Goal: Task Accomplishment & Management: Manage account settings

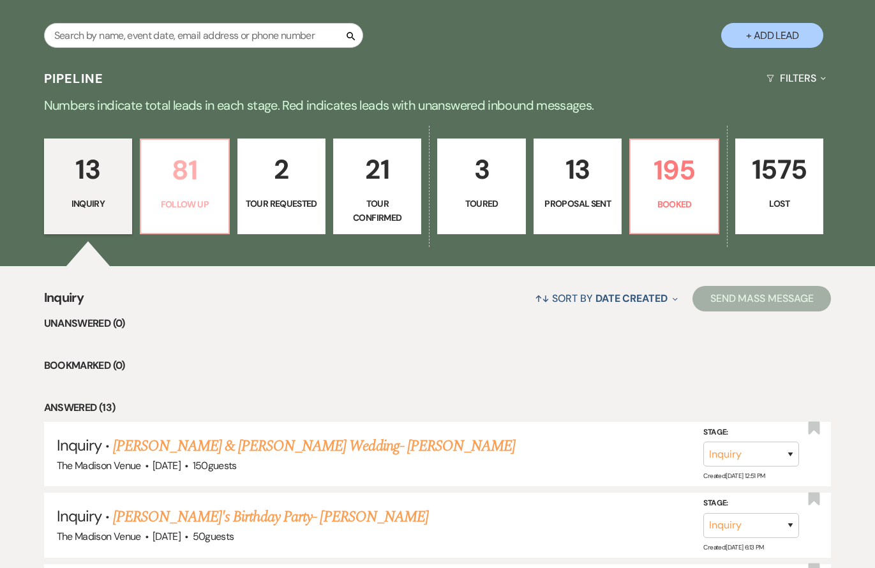
click at [183, 202] on p "Follow Up" at bounding box center [184, 204] width 71 height 14
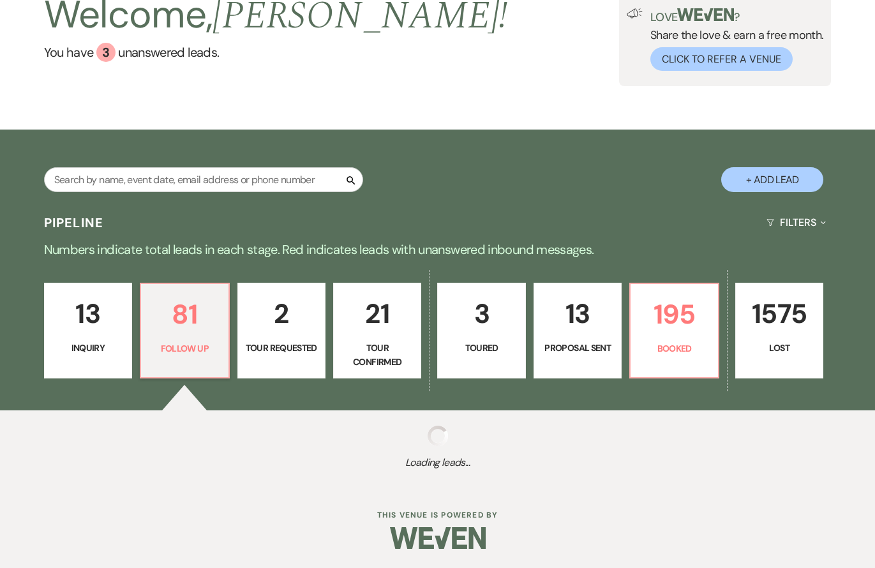
select select "9"
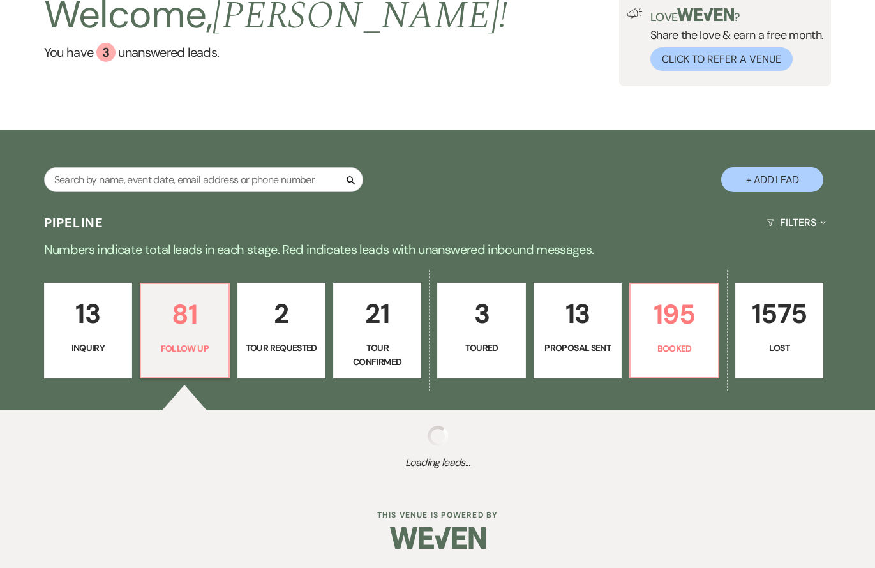
select select "9"
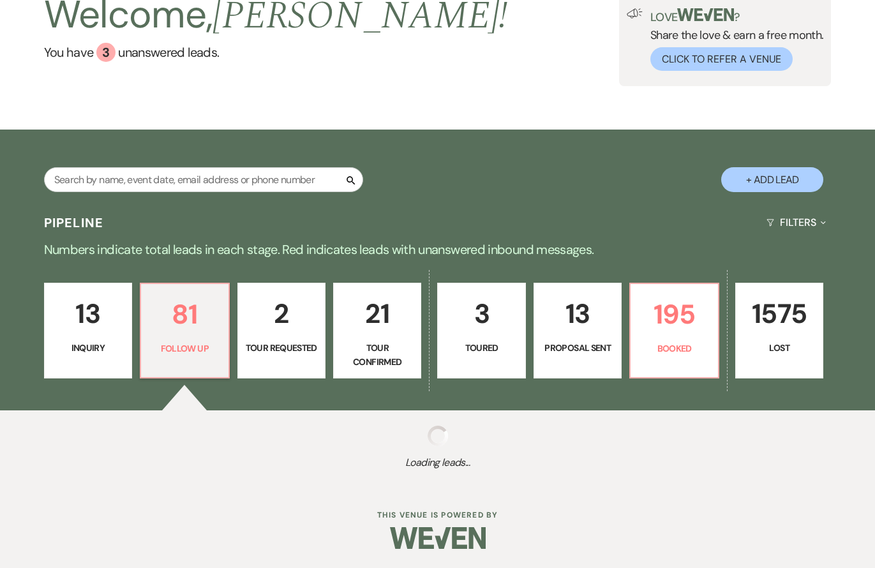
select select "9"
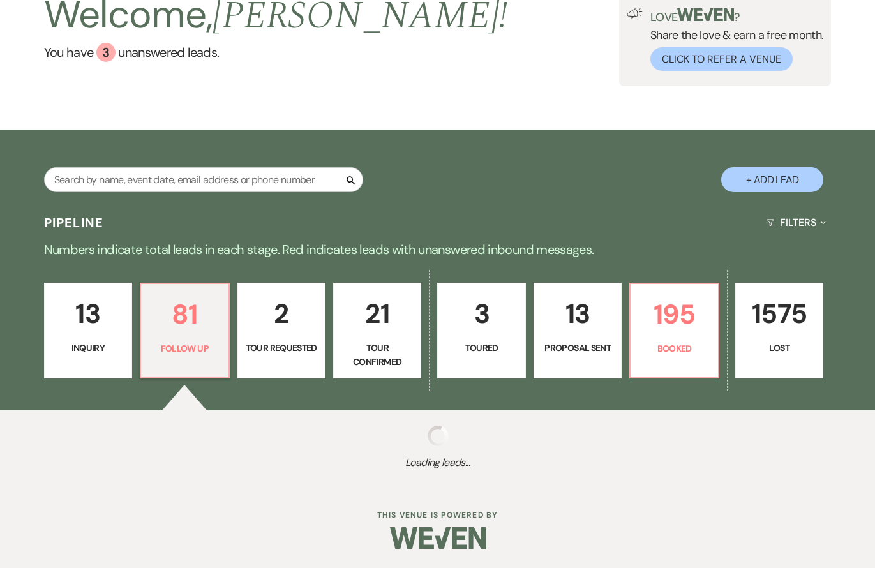
select select "9"
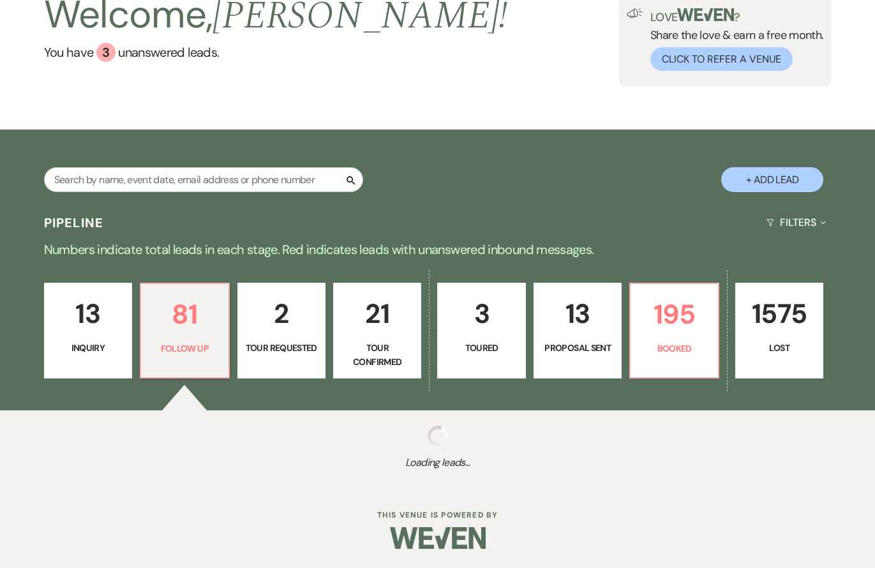
select select "9"
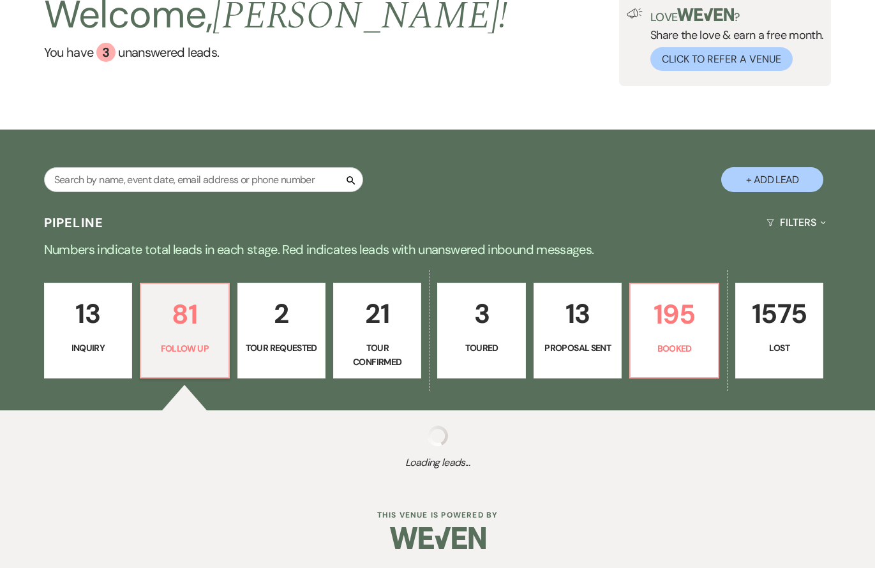
select select "9"
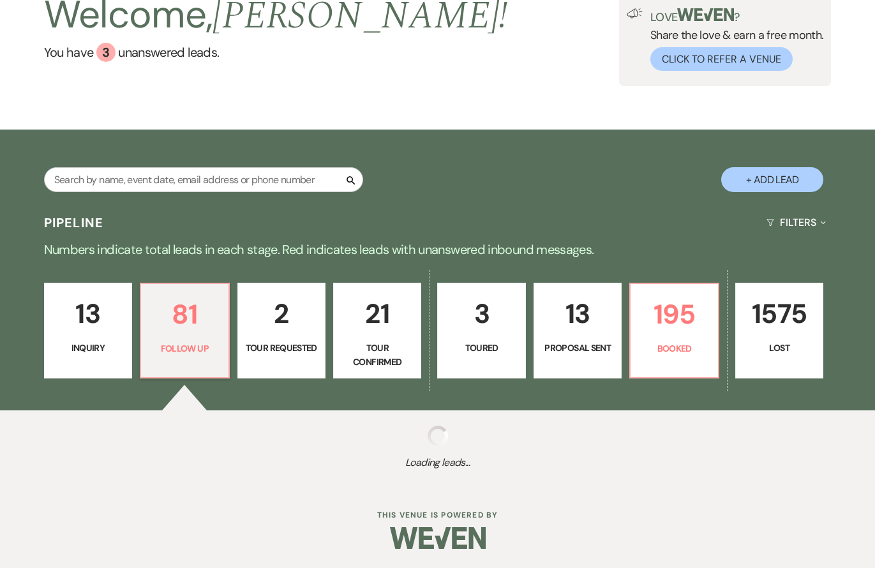
select select "9"
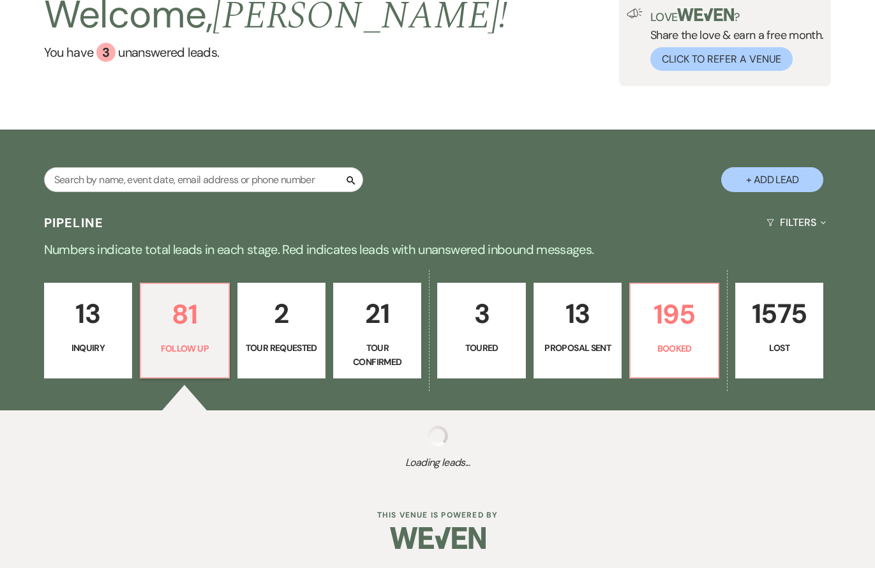
select select "9"
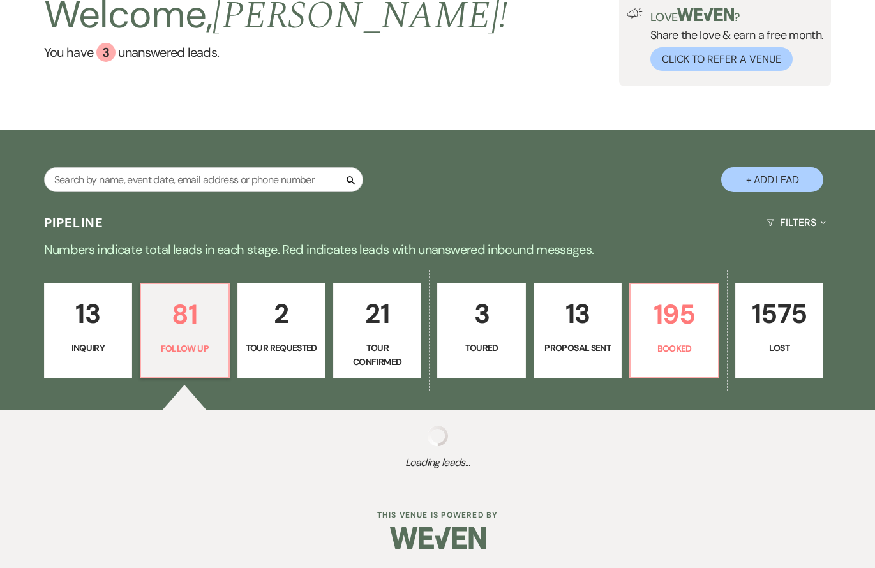
select select "9"
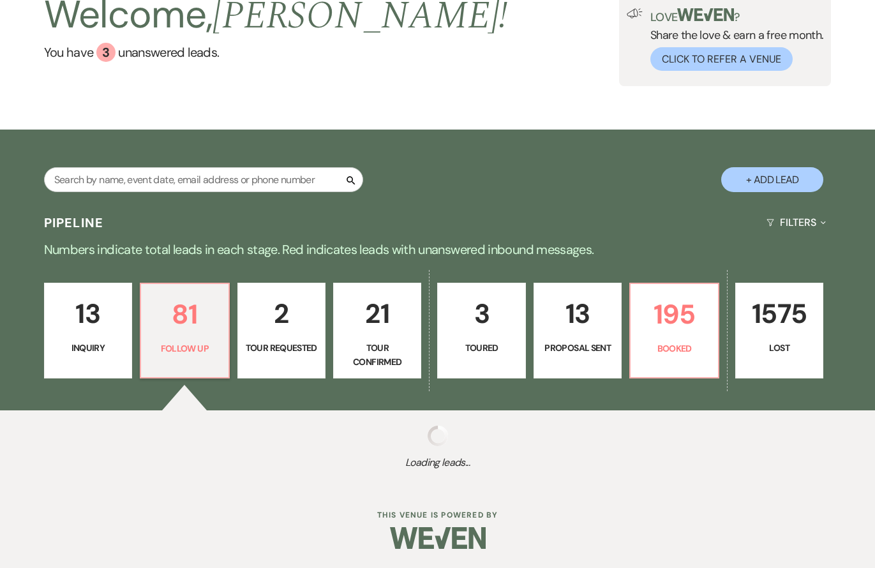
select select "9"
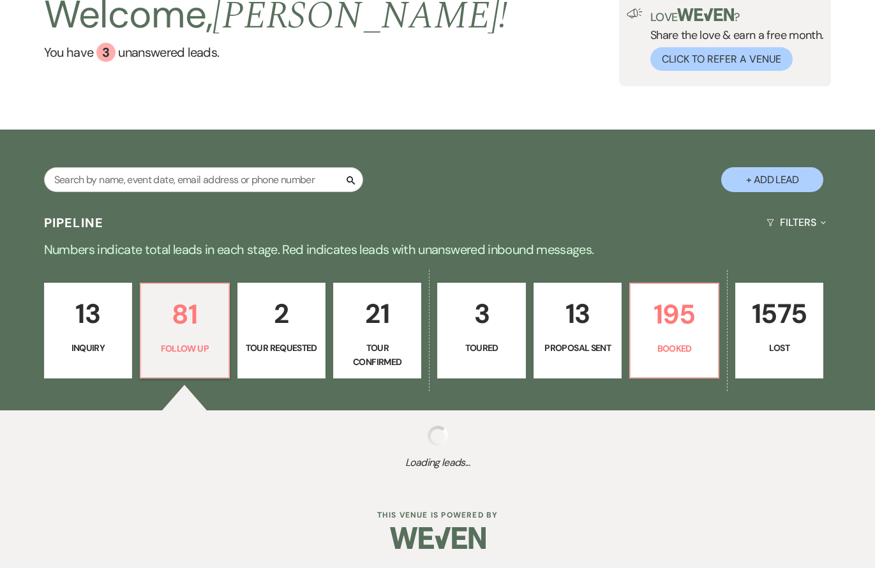
select select "9"
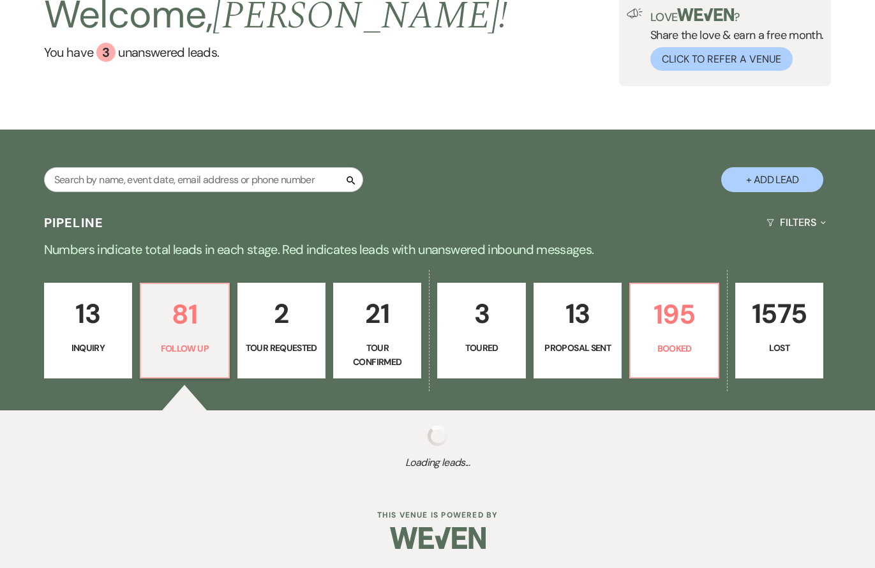
select select "9"
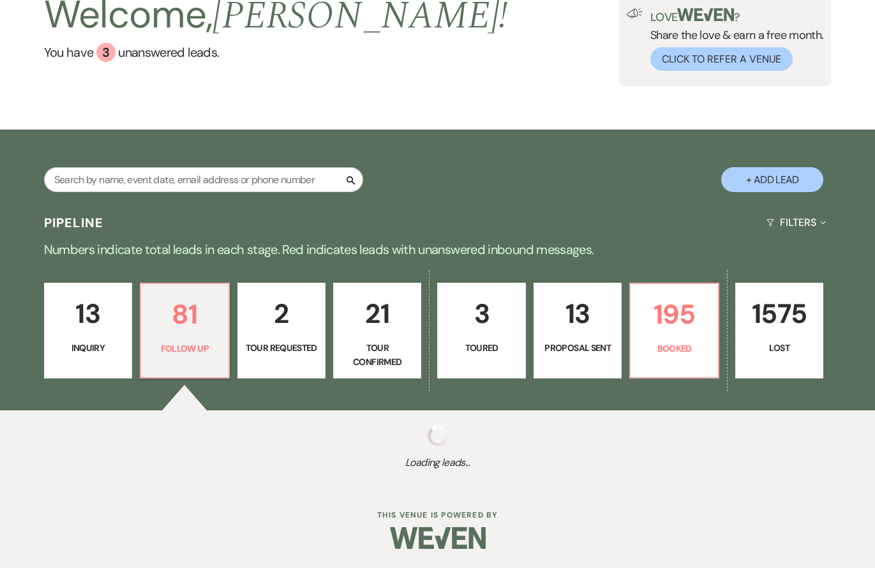
select select "9"
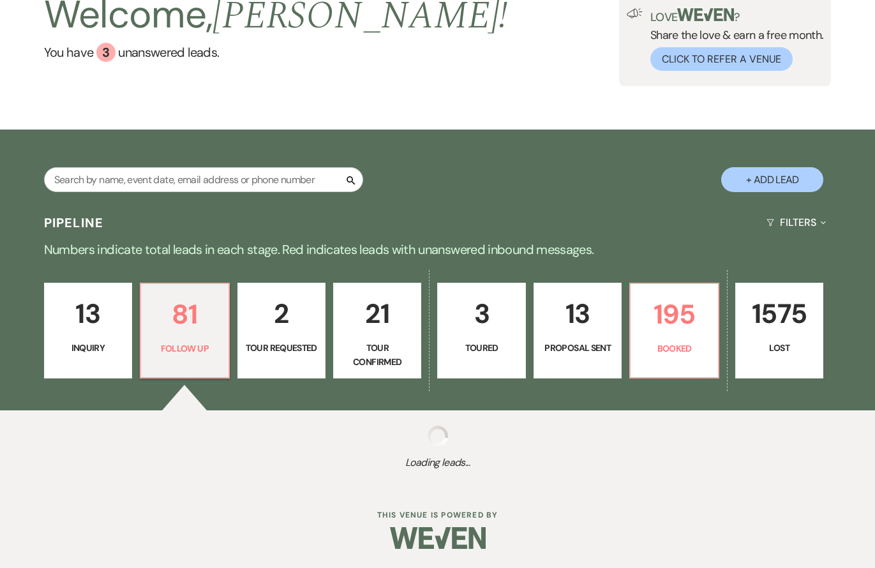
select select "9"
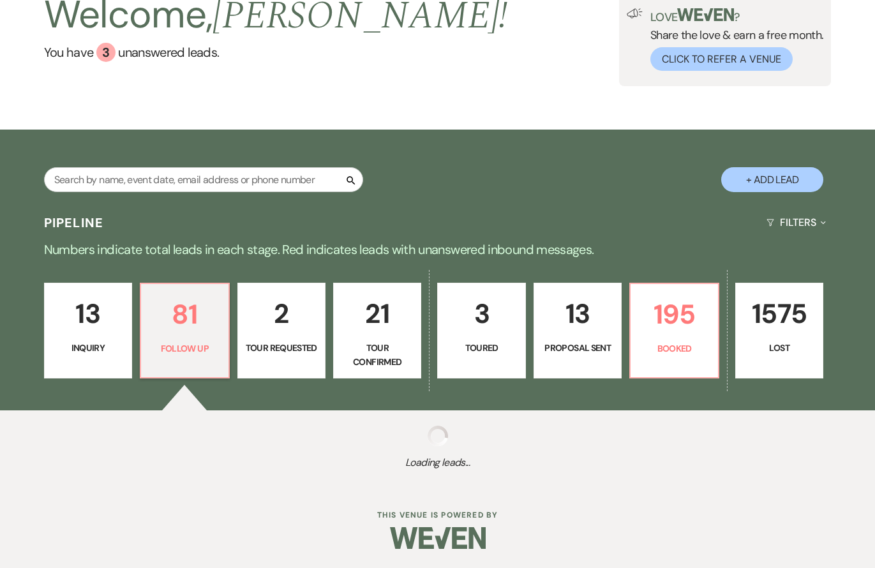
select select "9"
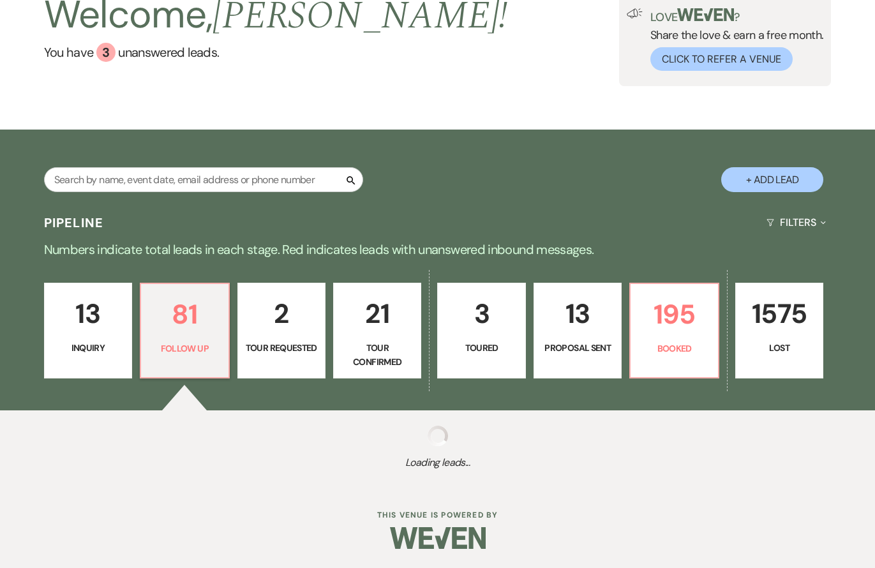
select select "9"
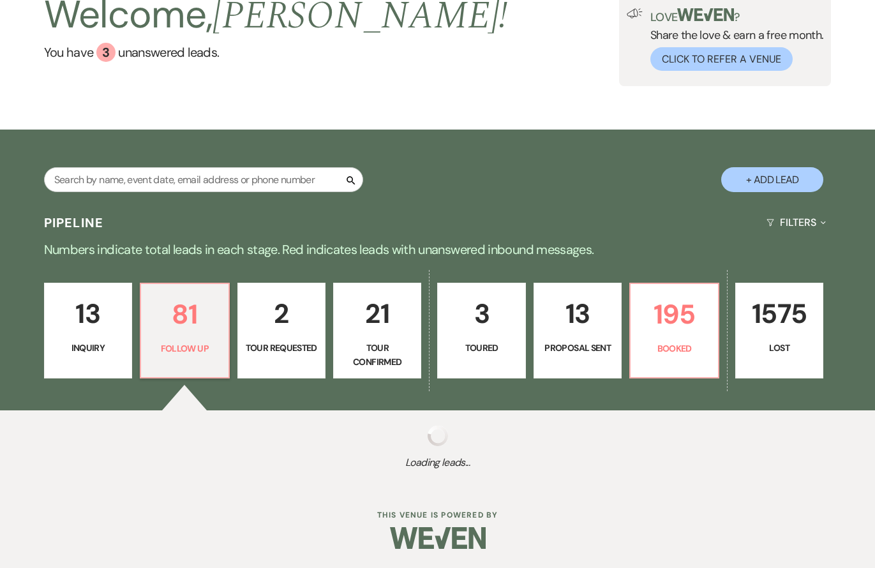
select select "9"
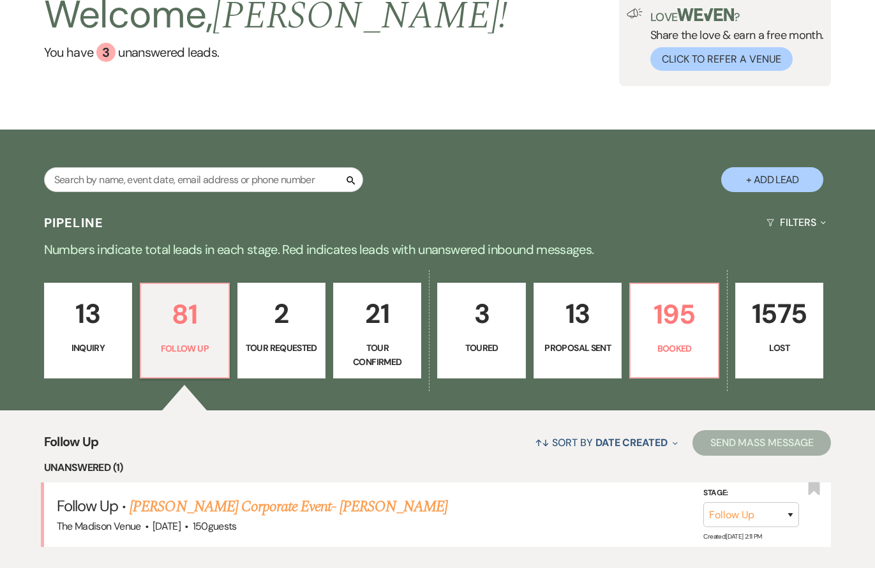
scroll to position [234, 0]
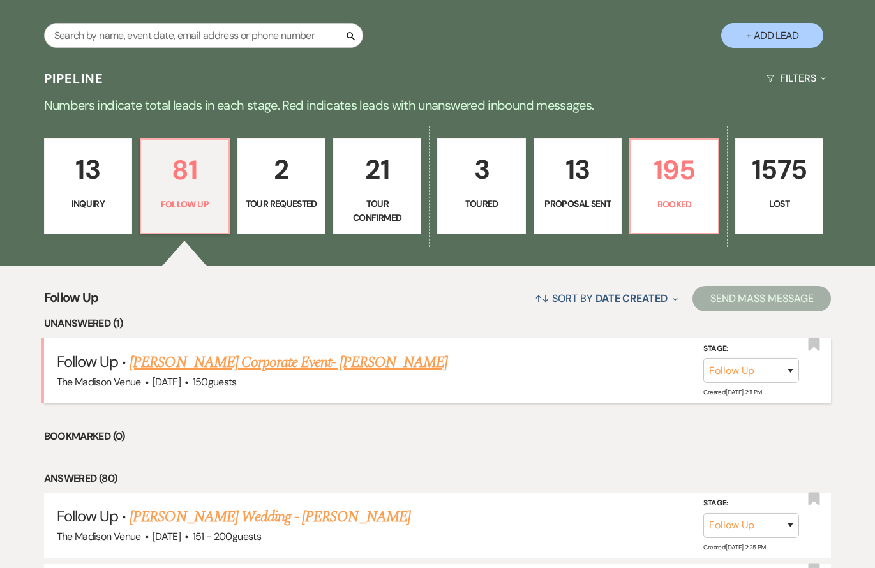
click at [290, 364] on link "[PERSON_NAME] Corporate Event- [PERSON_NAME]" at bounding box center [289, 362] width 318 height 23
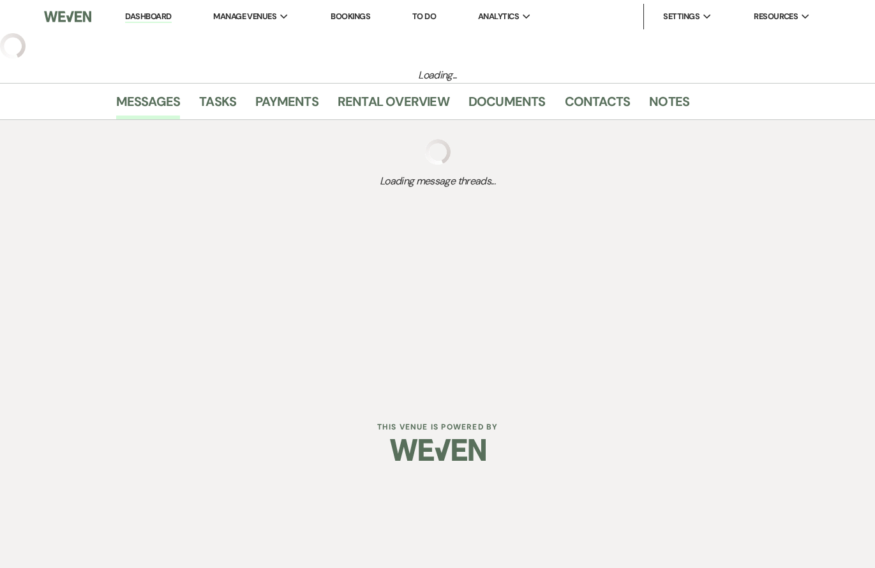
select select "9"
select select "5"
select select "9"
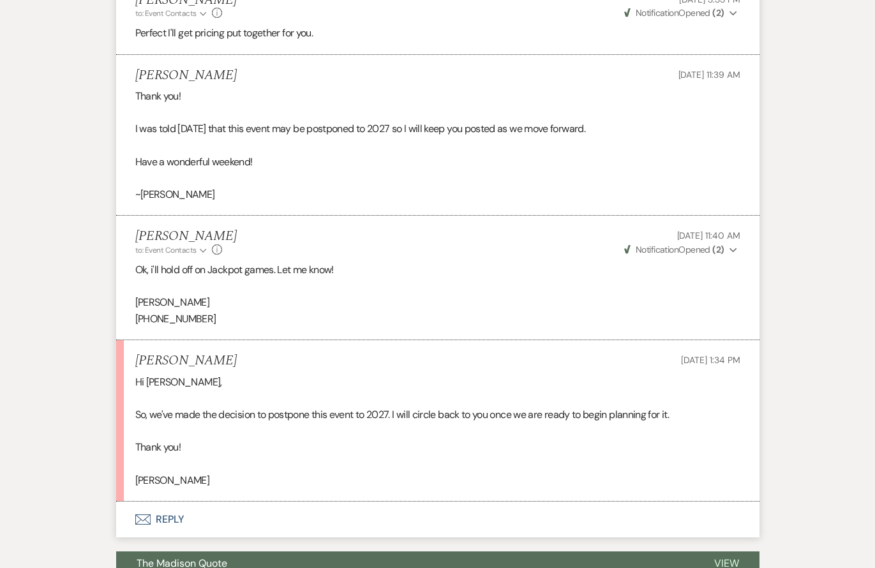
scroll to position [1578, 0]
click at [155, 511] on button "Envelope Reply" at bounding box center [437, 518] width 643 height 36
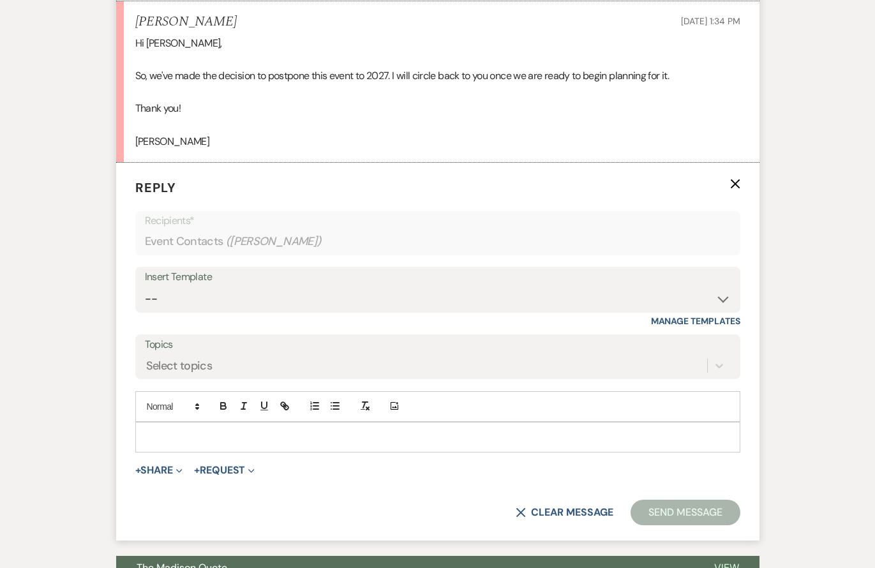
scroll to position [1927, 0]
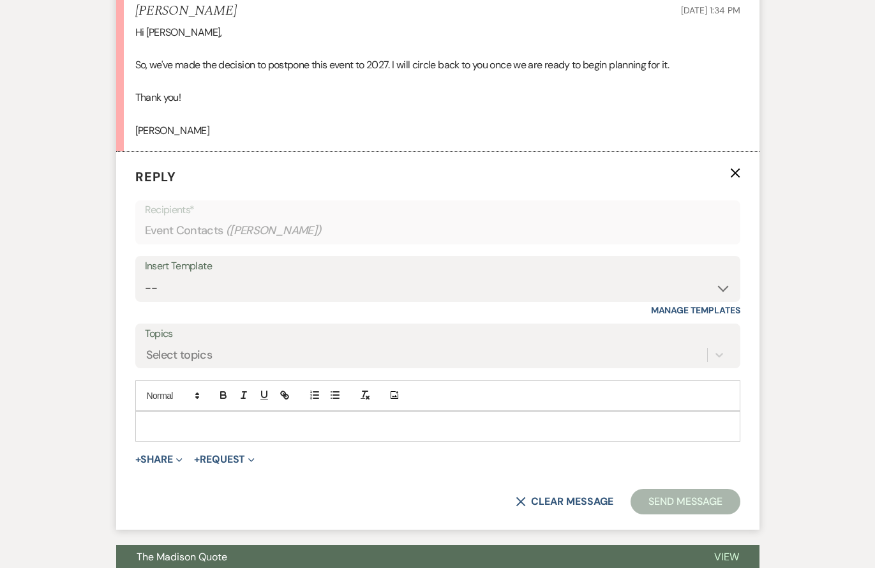
click at [192, 429] on p at bounding box center [437, 426] width 585 height 14
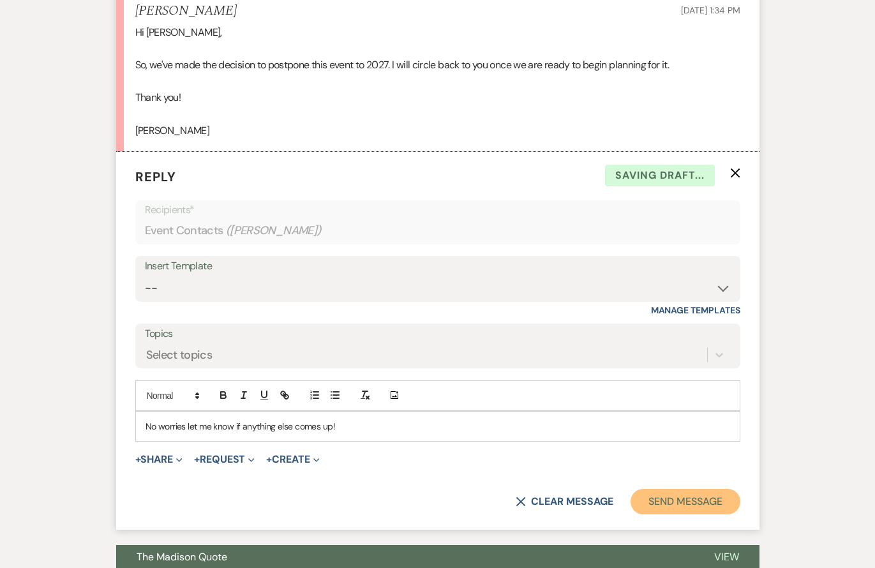
click at [648, 489] on button "Send Message" at bounding box center [684, 502] width 109 height 26
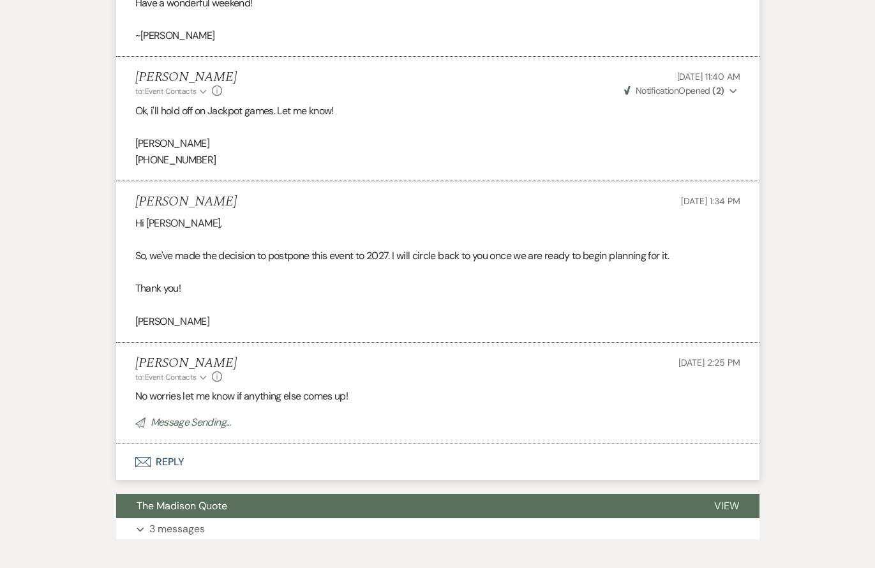
scroll to position [0, 0]
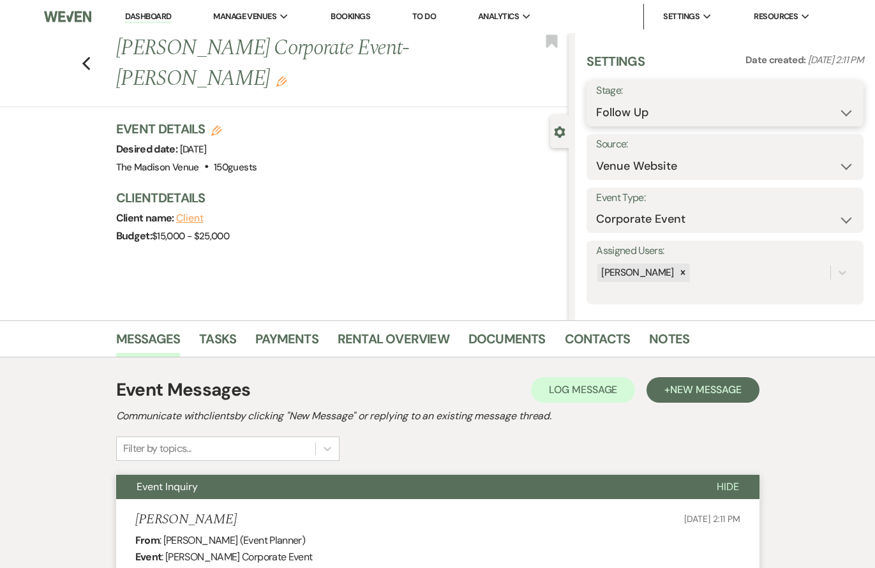
click at [685, 108] on select "Inquiry Follow Up Tour Requested Tour Confirmed Toured Proposal Sent Booked Lost" at bounding box center [725, 112] width 258 height 25
select select "8"
click at [596, 100] on select "Inquiry Follow Up Tour Requested Tour Confirmed Toured Proposal Sent Booked Lost" at bounding box center [725, 112] width 258 height 25
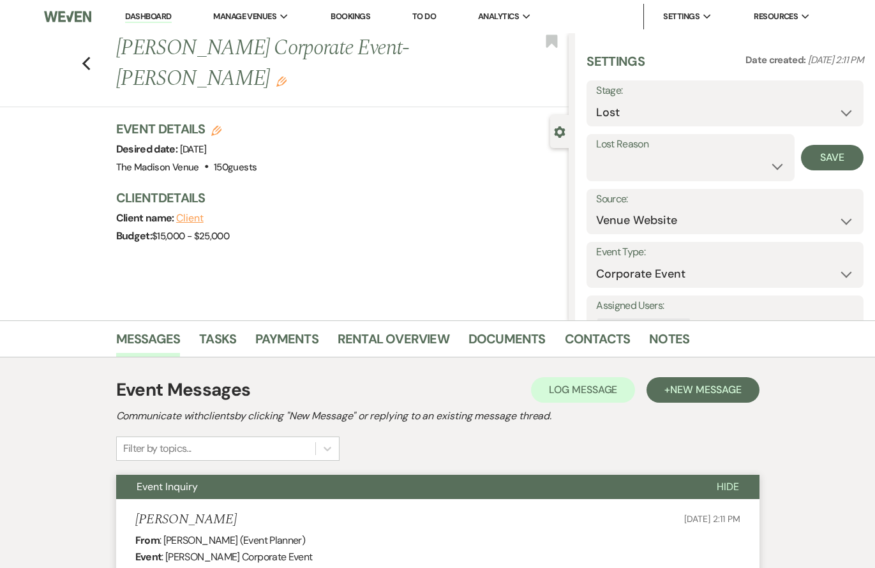
click at [627, 147] on label "Lost Reason" at bounding box center [690, 144] width 189 height 19
click at [624, 158] on select "Booked Elsewhere Budget Date Unavailable No Response Not a Good Match Capacity …" at bounding box center [690, 166] width 189 height 25
select select "1"
click at [596, 154] on select "Booked Elsewhere Budget Date Unavailable No Response Not a Good Match Capacity …" at bounding box center [690, 166] width 189 height 25
click at [787, 181] on div "Settings Date created: [DATE] 2:11 PM Stage: Inquiry Follow Up Tour Requested T…" at bounding box center [724, 205] width 277 height 307
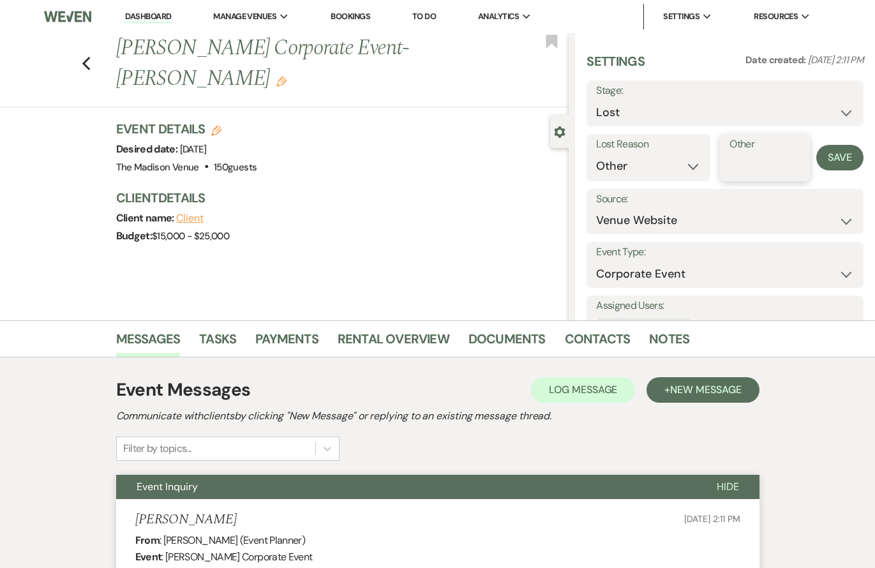
click at [765, 163] on input "Other" at bounding box center [764, 166] width 70 height 25
type input "Postponed"
click at [840, 170] on div "Lost Reason Booked Elsewhere Budget Date Unavailable No Response Not a Good Mat…" at bounding box center [724, 157] width 277 height 47
click at [840, 158] on button "Save" at bounding box center [839, 158] width 47 height 26
click at [100, 44] on div "Previous [PERSON_NAME] Corporate Event- [PERSON_NAME] Edit Bookmark" at bounding box center [281, 70] width 575 height 74
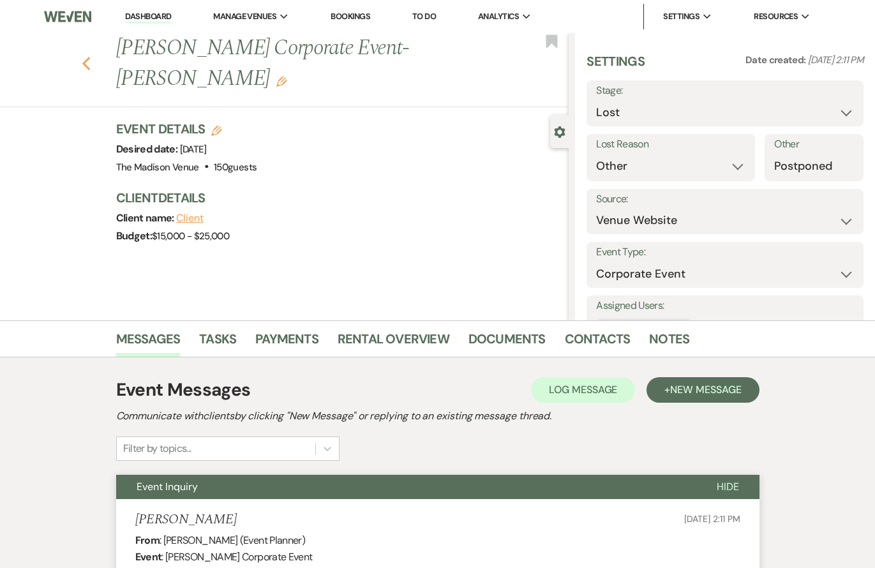
click at [91, 56] on icon "Previous" at bounding box center [87, 63] width 10 height 15
select select "9"
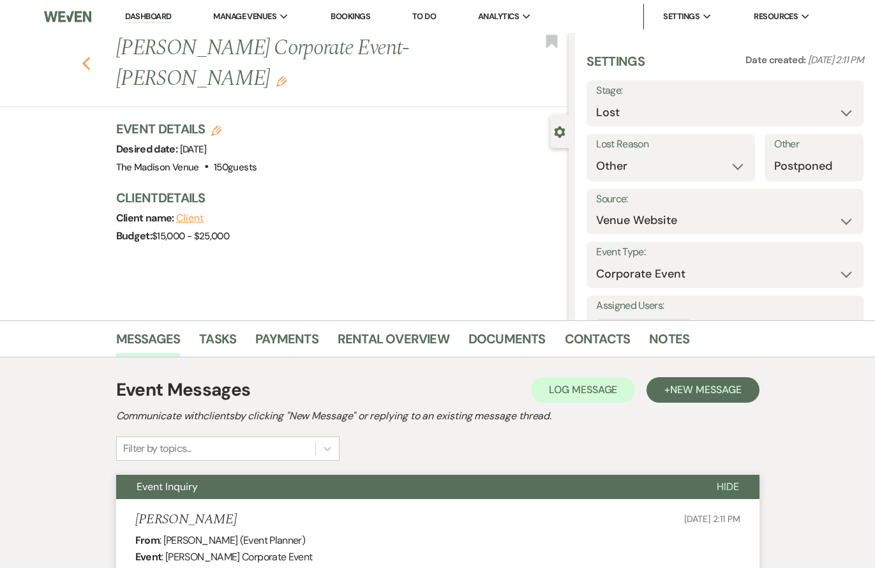
select select "9"
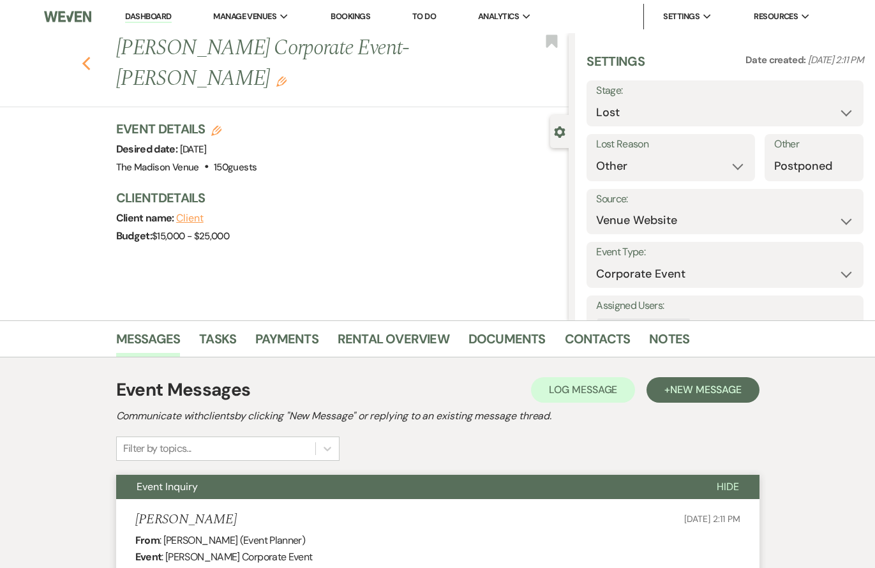
select select "9"
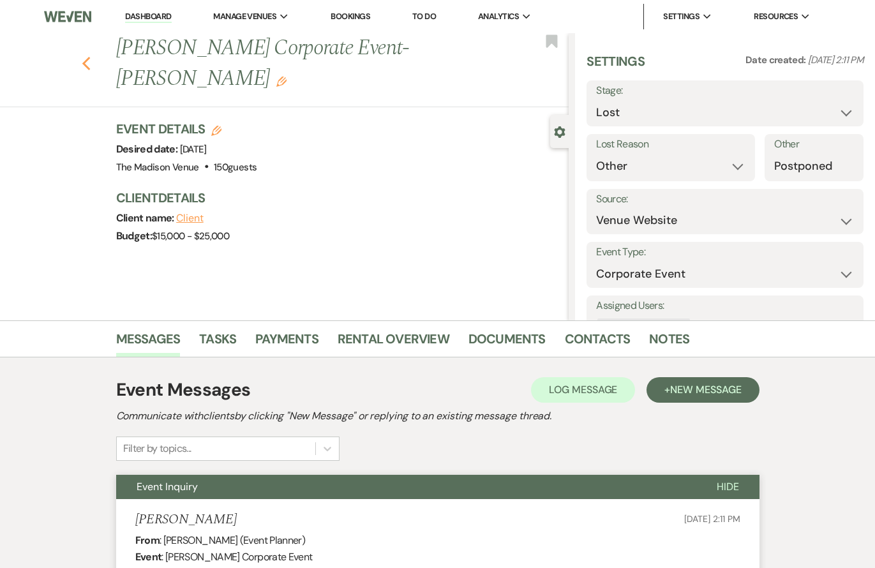
select select "9"
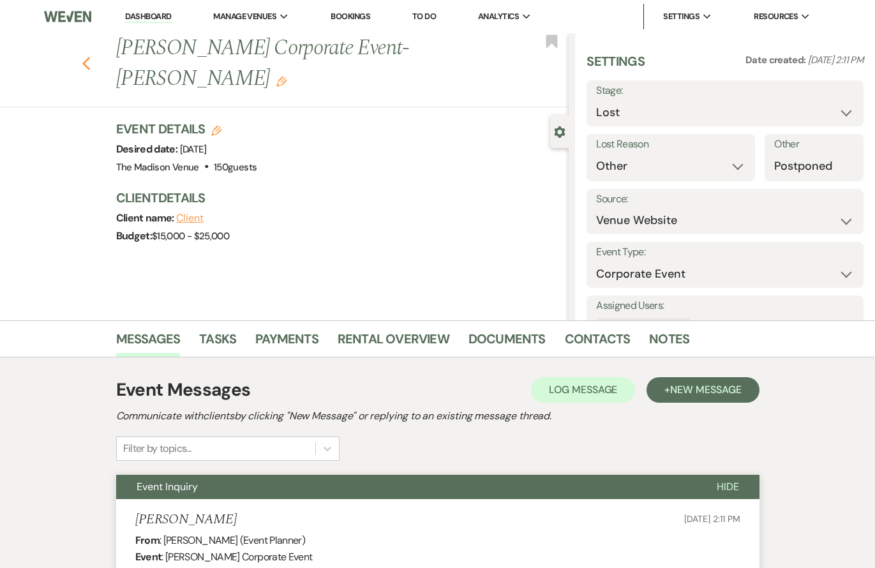
select select "9"
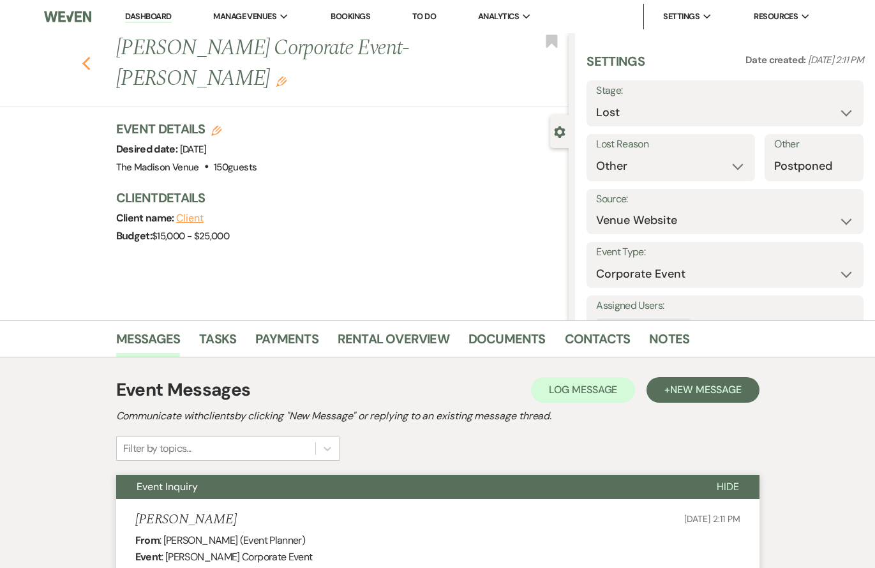
select select "9"
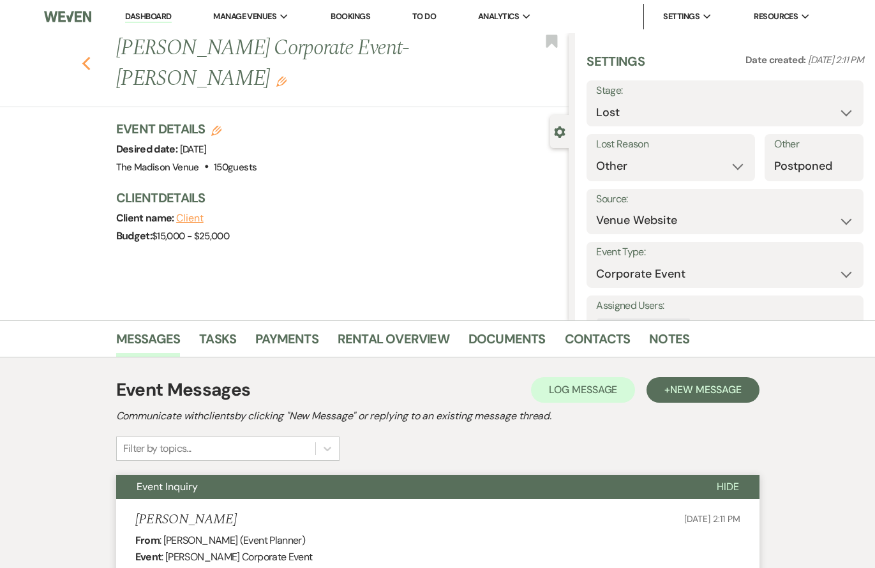
select select "9"
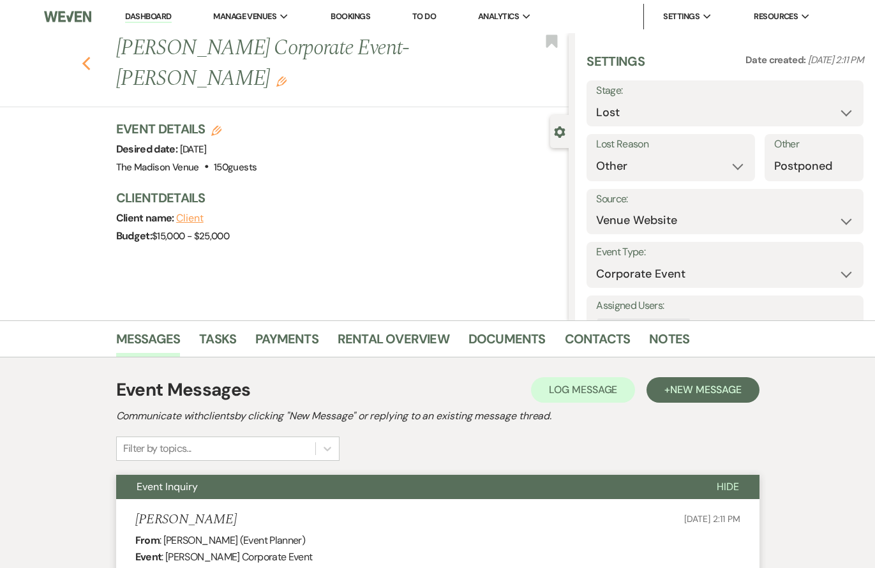
select select "9"
select select "8"
select select "1"
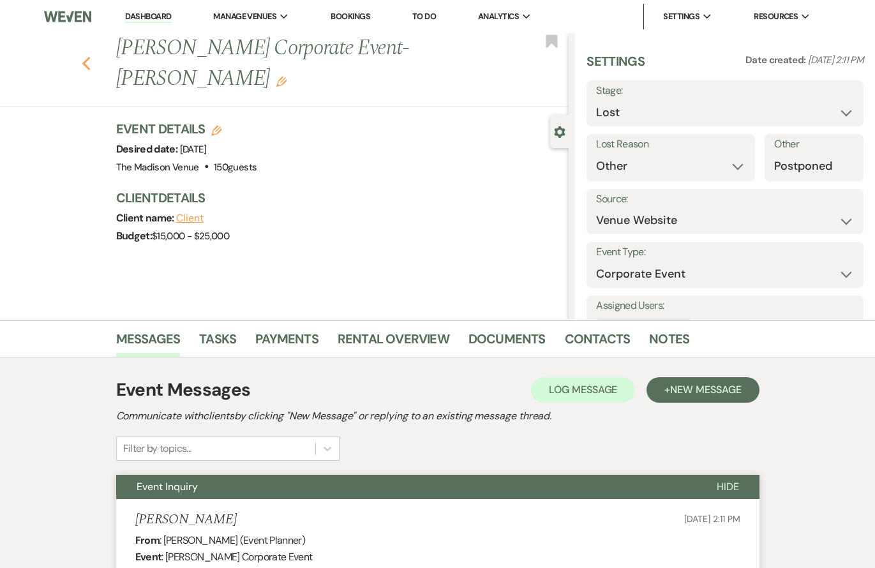
select select "9"
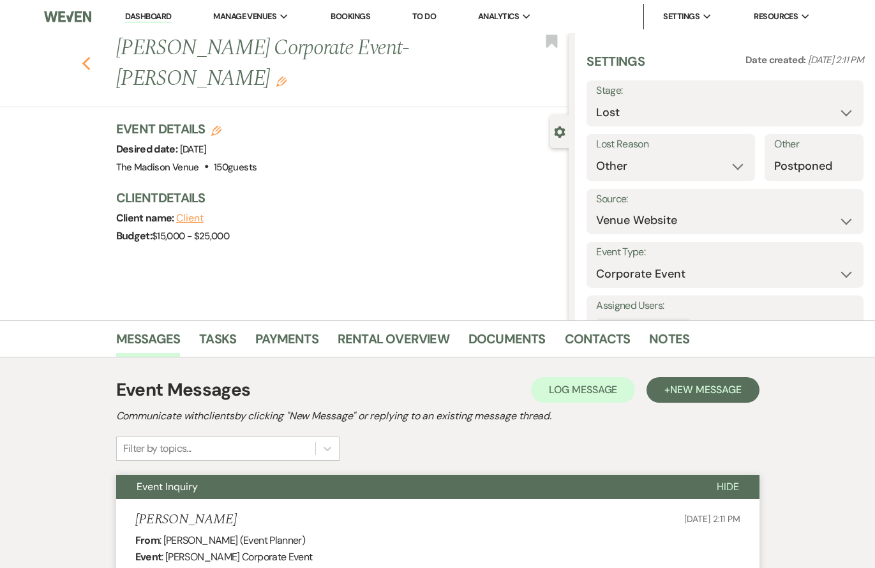
select select "9"
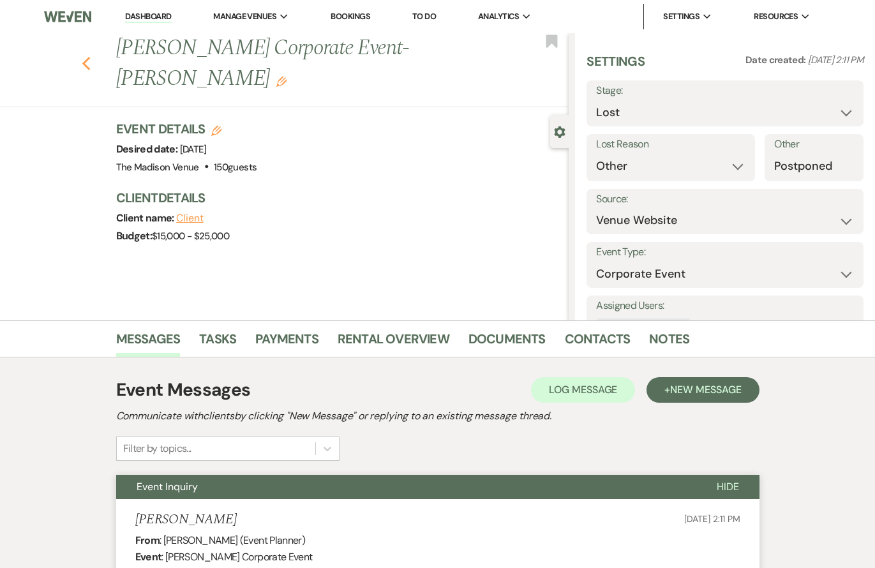
select select "9"
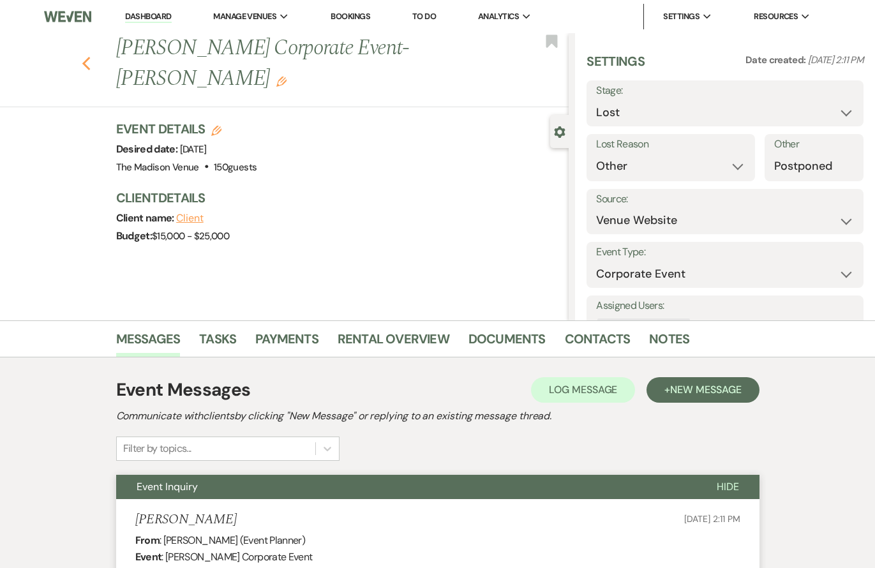
select select "9"
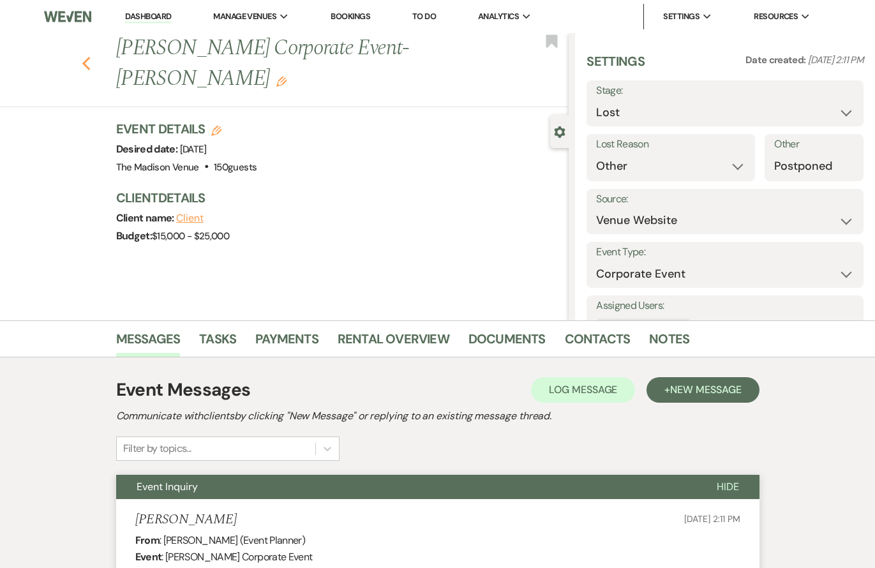
select select "9"
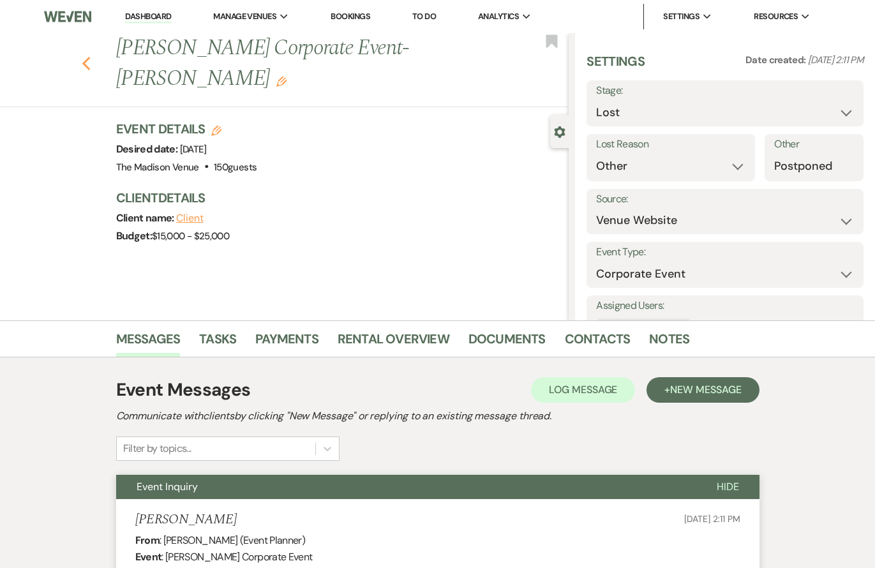
select select "9"
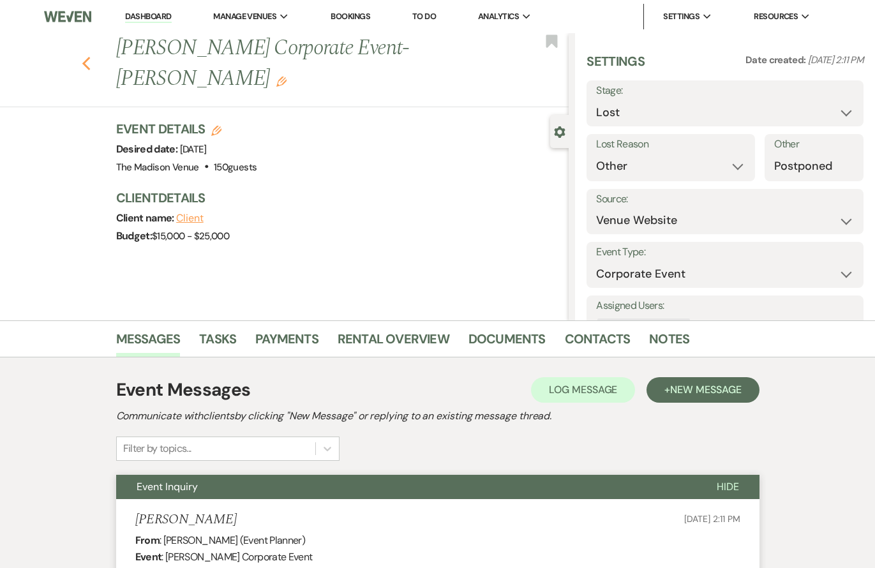
select select "9"
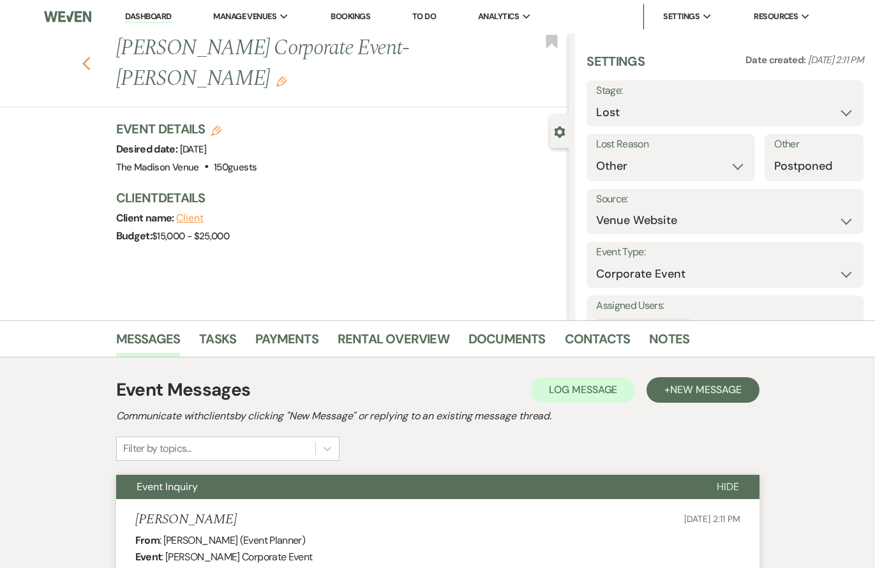
select select "9"
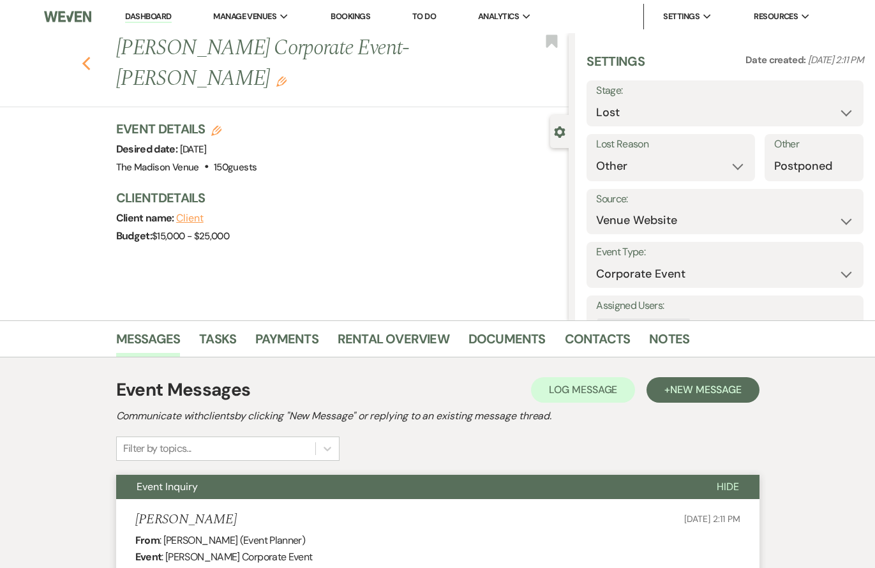
select select "9"
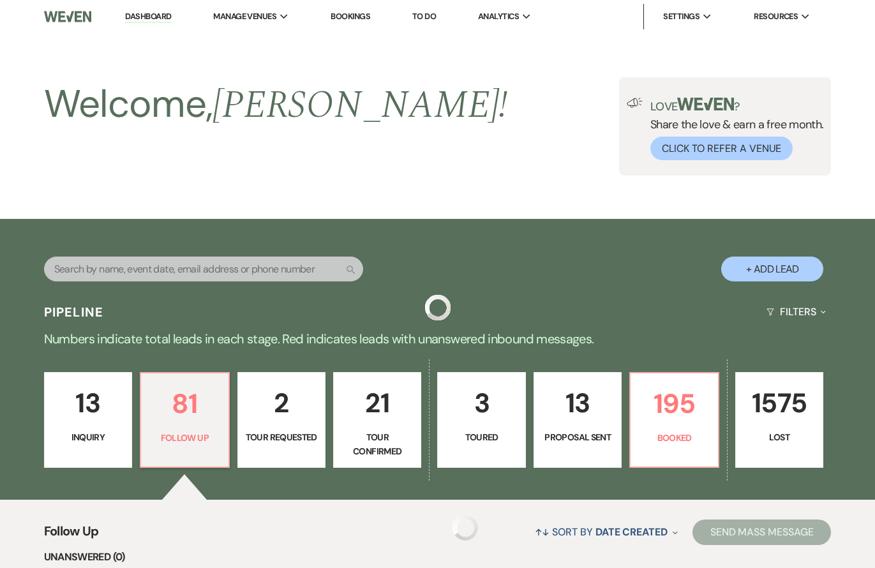
scroll to position [234, 0]
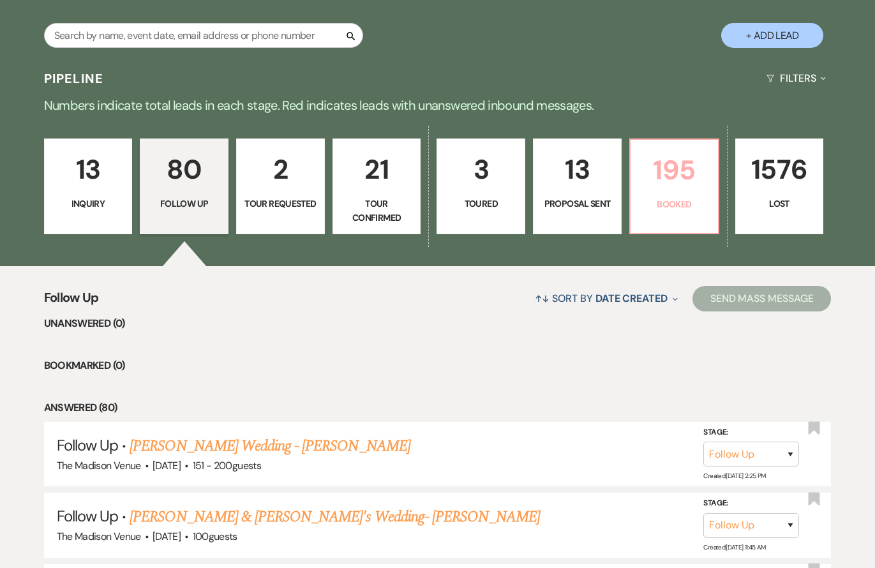
click at [682, 171] on p "195" at bounding box center [674, 170] width 72 height 43
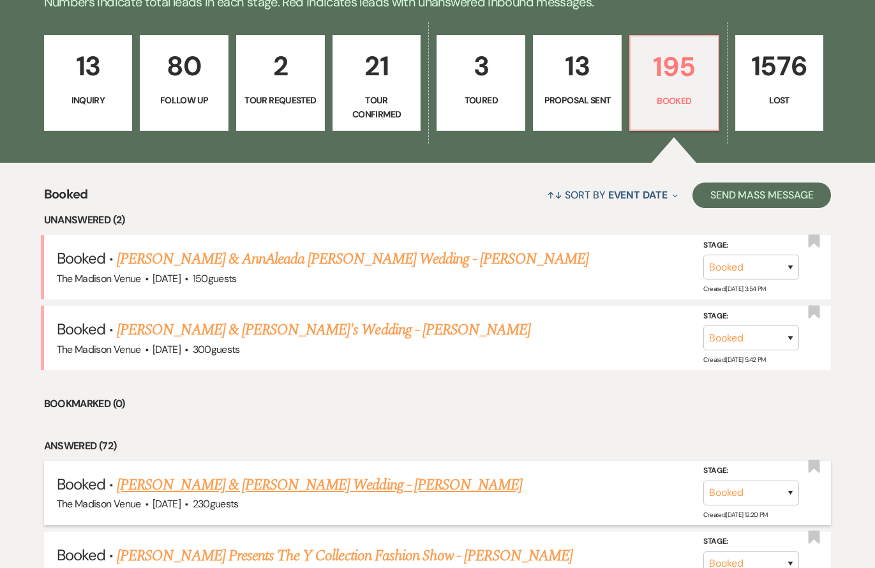
scroll to position [350, 0]
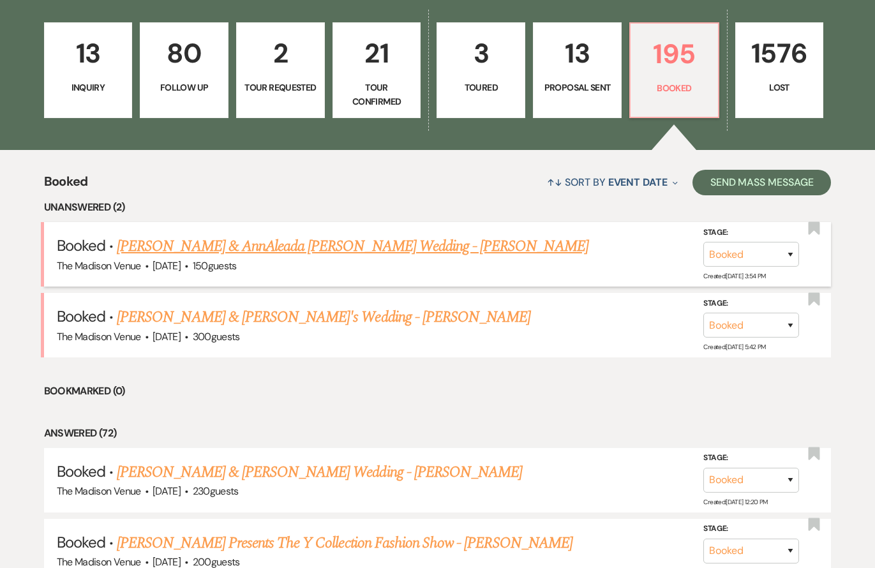
click at [285, 245] on link "[PERSON_NAME] & AnnAleada [PERSON_NAME] Wedding - [PERSON_NAME]" at bounding box center [353, 246] width 472 height 23
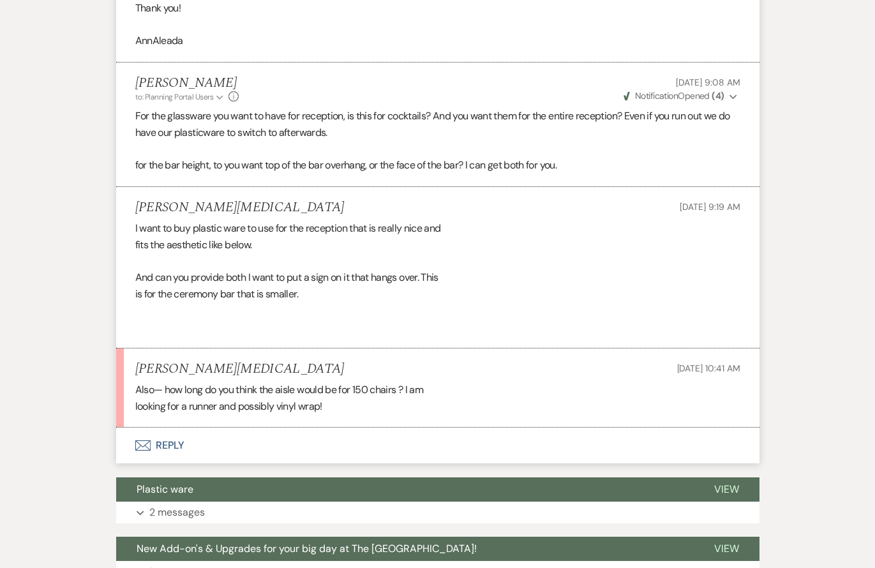
scroll to position [1972, 0]
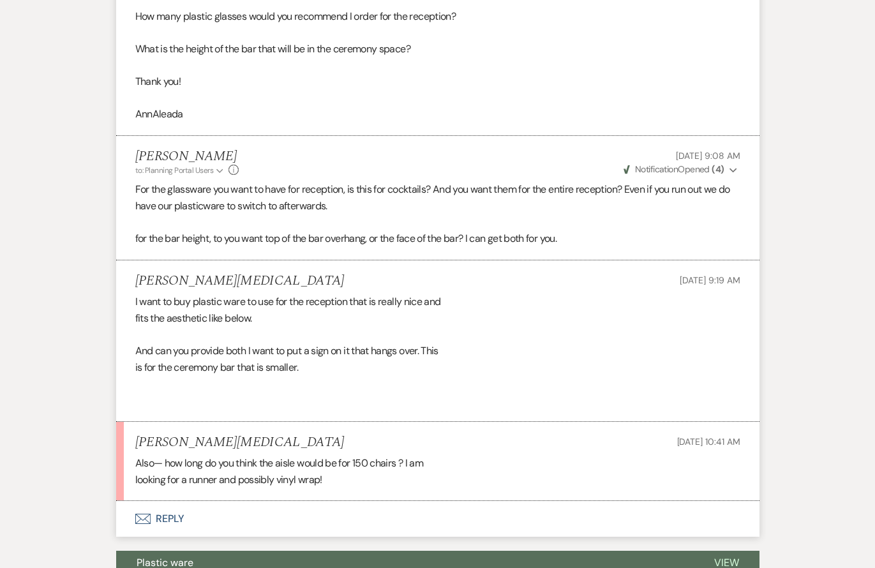
click at [170, 501] on button "Envelope Reply" at bounding box center [437, 519] width 643 height 36
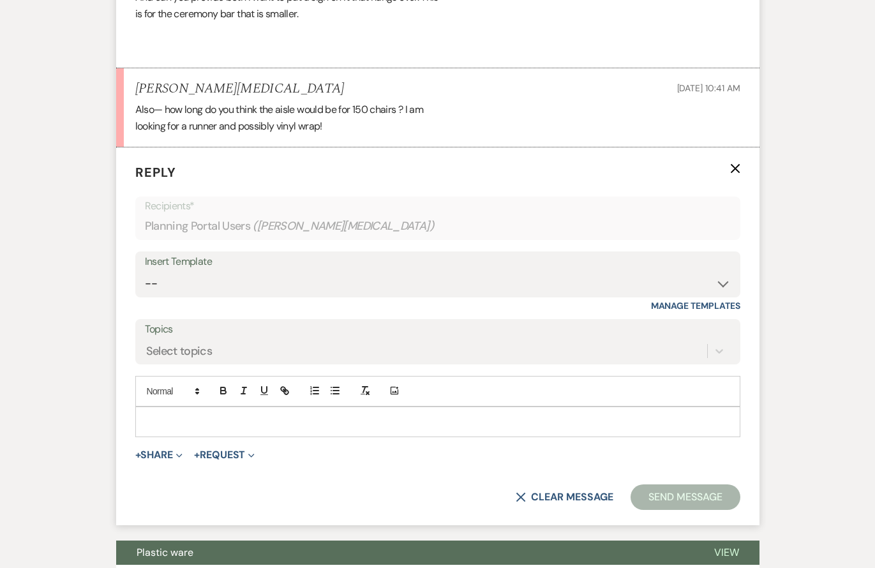
scroll to position [2331, 0]
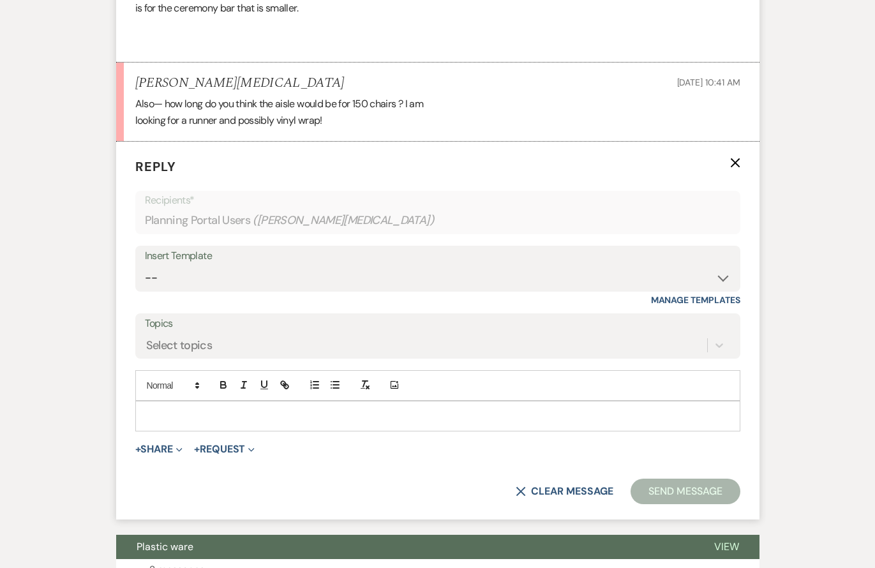
click at [194, 409] on p at bounding box center [437, 416] width 585 height 14
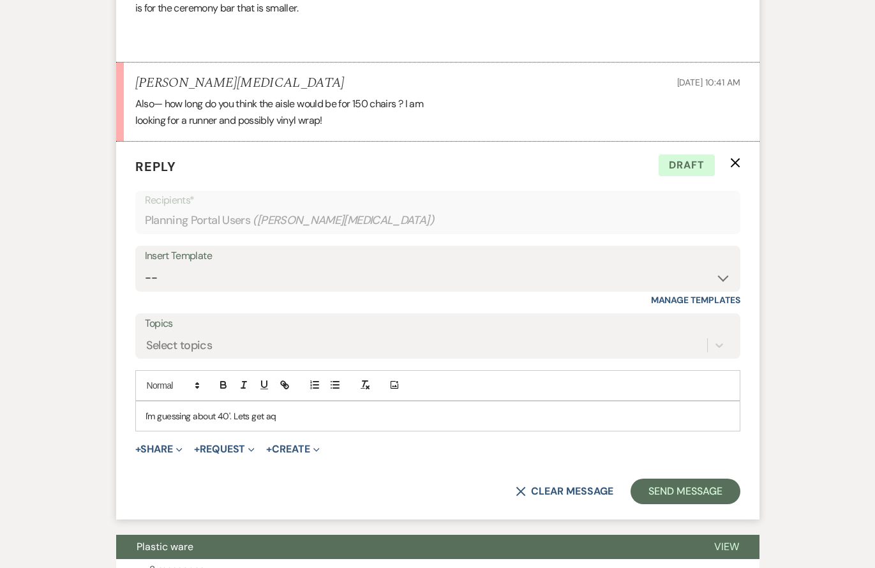
click at [306, 409] on p "I'm guessing about 40'. Lets get aq" at bounding box center [437, 416] width 585 height 14
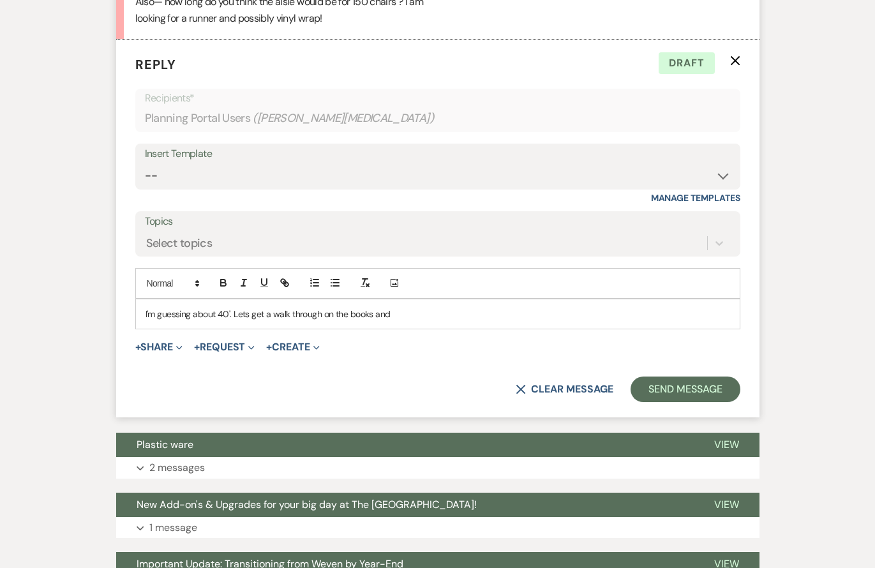
scroll to position [2585, 0]
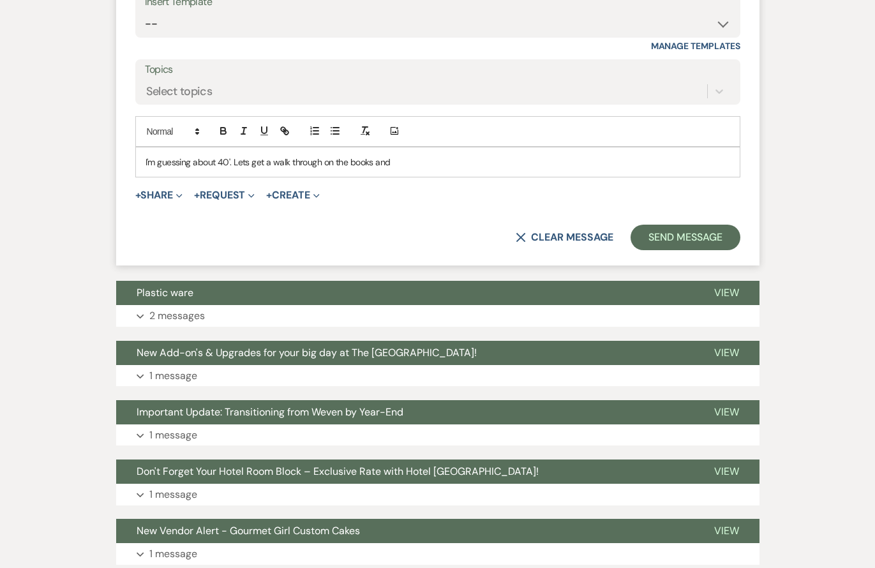
click at [417, 155] on p "I'm guessing about 40'. Lets get a walk through on the books and" at bounding box center [437, 162] width 585 height 14
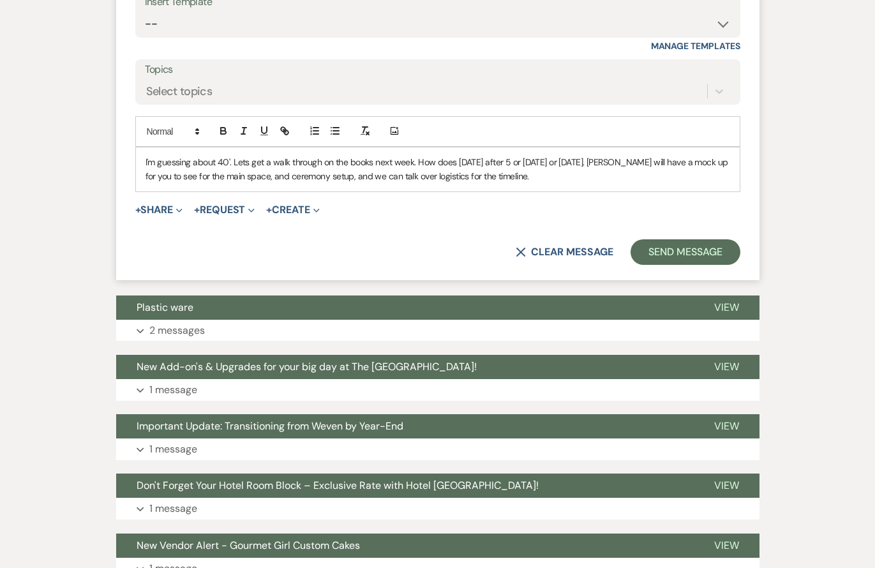
click at [516, 155] on p "I'm guessing about 40'. Lets get a walk through on the books next week. How doe…" at bounding box center [437, 169] width 585 height 29
click at [534, 155] on p "I'm guessing about 40'. Let's get a walk-through on the books next week. How do…" at bounding box center [437, 169] width 585 height 29
click at [234, 155] on p "I'm guessing about 40'. Let's get a walk-through on the books next week. How do…" at bounding box center [437, 169] width 585 height 29
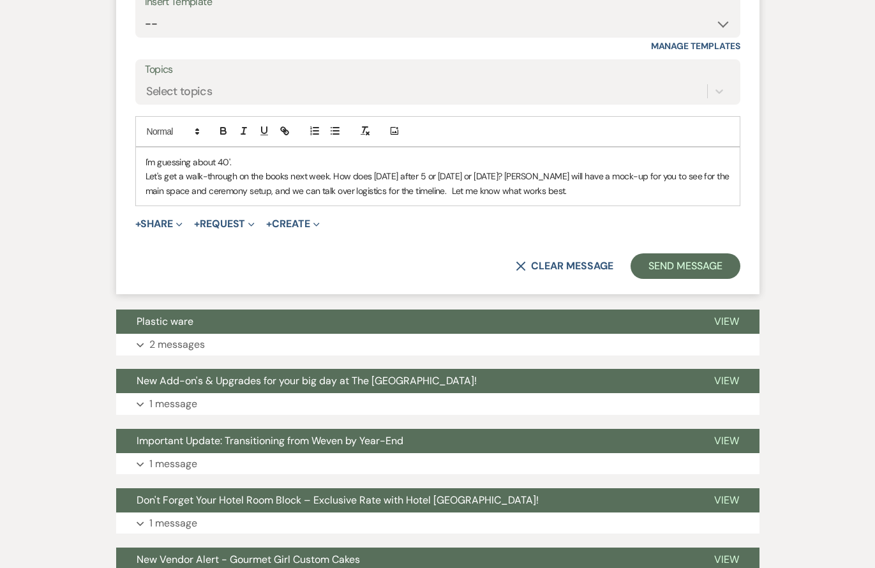
click at [284, 155] on p "I'm guessing about 40'." at bounding box center [437, 162] width 585 height 14
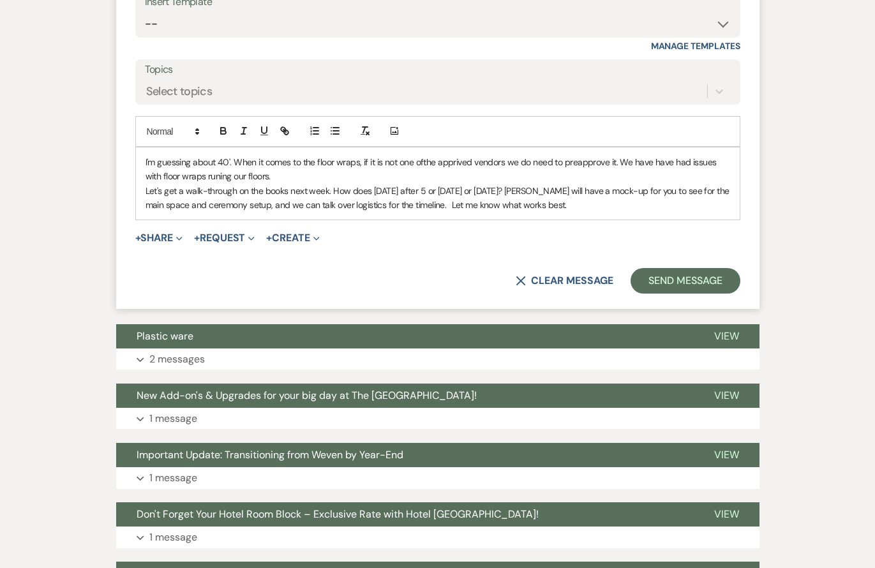
click at [211, 155] on p "I'm guessing about 40'. When it comes to the floor wraps, if it is not one ofth…" at bounding box center [437, 169] width 585 height 29
click at [212, 155] on p "I'm guessing about 40'. When it comes to the floor wraps, if it is not one ofth…" at bounding box center [437, 169] width 585 height 29
drag, startPoint x: 313, startPoint y: 140, endPoint x: 327, endPoint y: 133, distance: 16.3
click at [316, 184] on p "Let's get a walk-through on the books next week. How does [DATE] after 5 or [DA…" at bounding box center [437, 198] width 585 height 29
click at [415, 184] on p "Let's get a walk-through on the books next week. How does [DATE] after 5 or [DA…" at bounding box center [437, 198] width 585 height 29
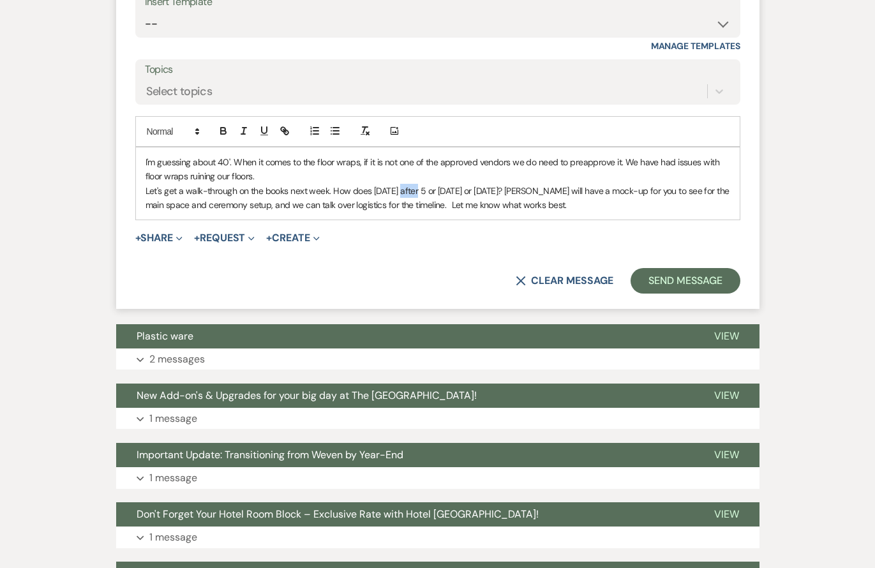
click at [415, 184] on p "Let's get a walk-through on the books next week. How does [DATE] after 5 or [DA…" at bounding box center [437, 198] width 585 height 29
click at [587, 155] on p "I'm guessing about 40'. When it comes to the floor wraps, if it is not one of t…" at bounding box center [437, 169] width 585 height 29
click at [663, 184] on p "Let's get a walk-through on the books next week. How does [DATE] late afternoon…" at bounding box center [437, 198] width 585 height 29
click at [644, 184] on p "Let's get a walk-through on the books next week. How does [DATE] late afternoon…" at bounding box center [437, 198] width 585 height 29
click at [267, 155] on p "I'm guessing about 40'. When it comes to the floor wraps, if it is not one of t…" at bounding box center [437, 169] width 585 height 29
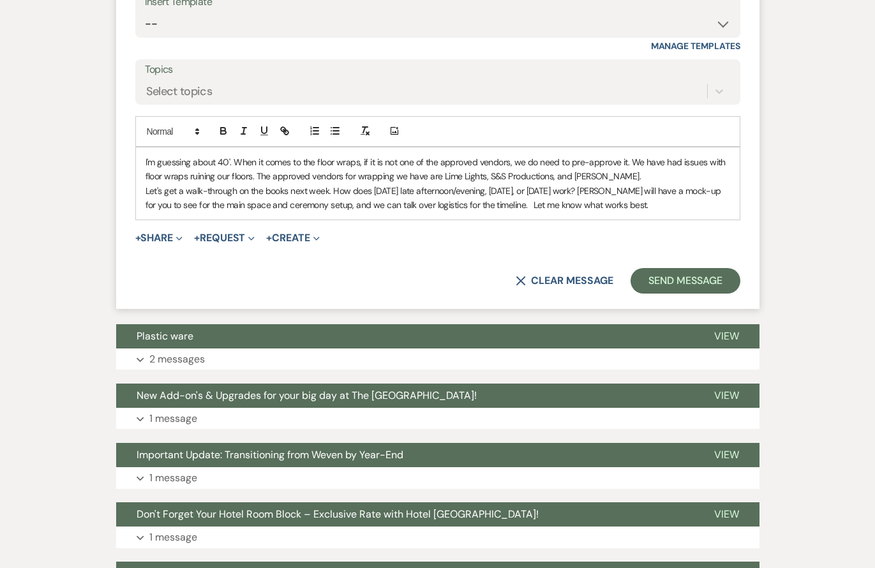
click at [650, 155] on p "I'm guessing about 40'. When it comes to the floor wraps, if it is not one of t…" at bounding box center [437, 169] width 585 height 29
click at [680, 268] on button "Send Message" at bounding box center [684, 281] width 109 height 26
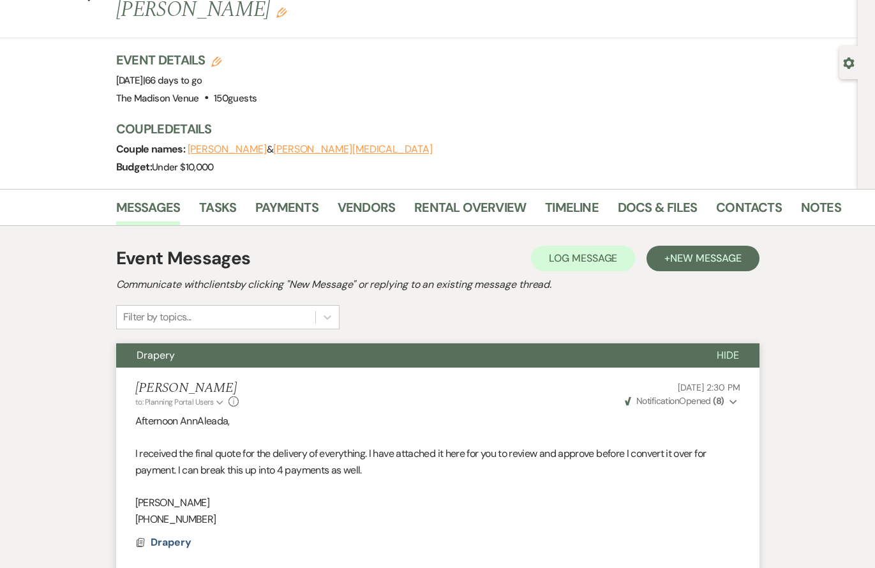
scroll to position [0, 0]
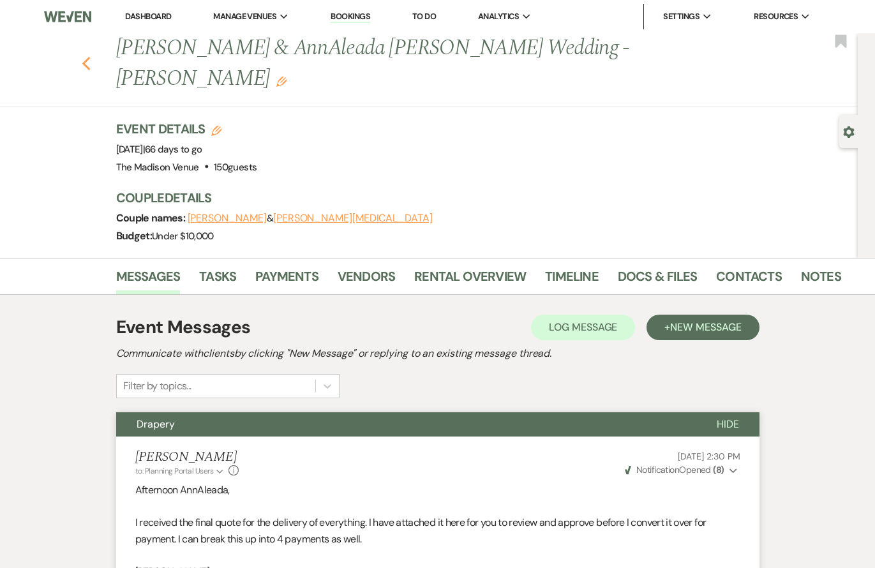
click at [90, 57] on use "button" at bounding box center [86, 64] width 8 height 14
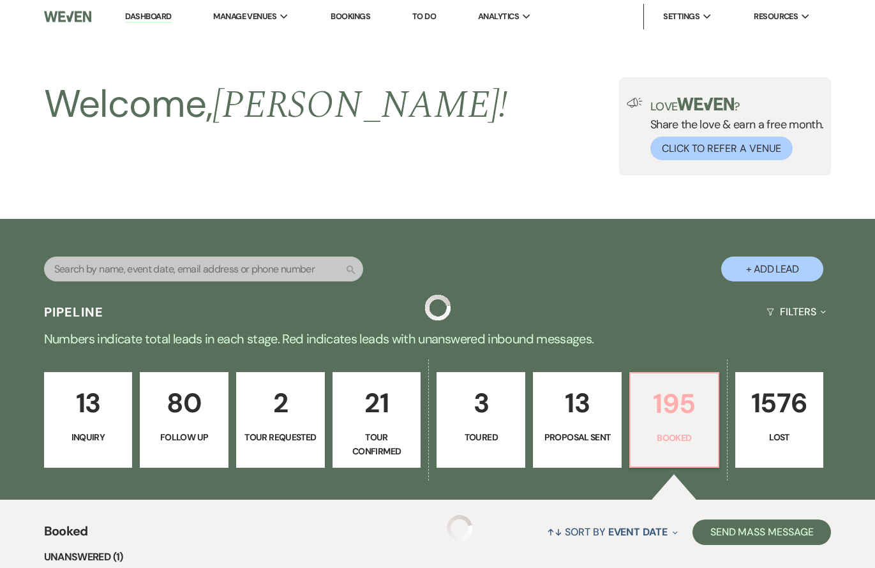
scroll to position [350, 0]
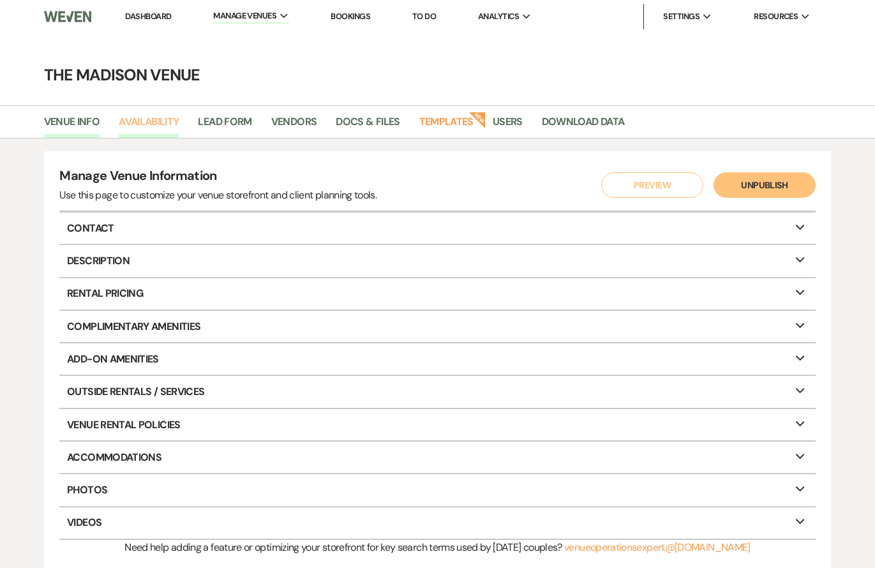
click at [154, 123] on link "Availability" at bounding box center [149, 126] width 60 height 24
select select "3"
select select "2026"
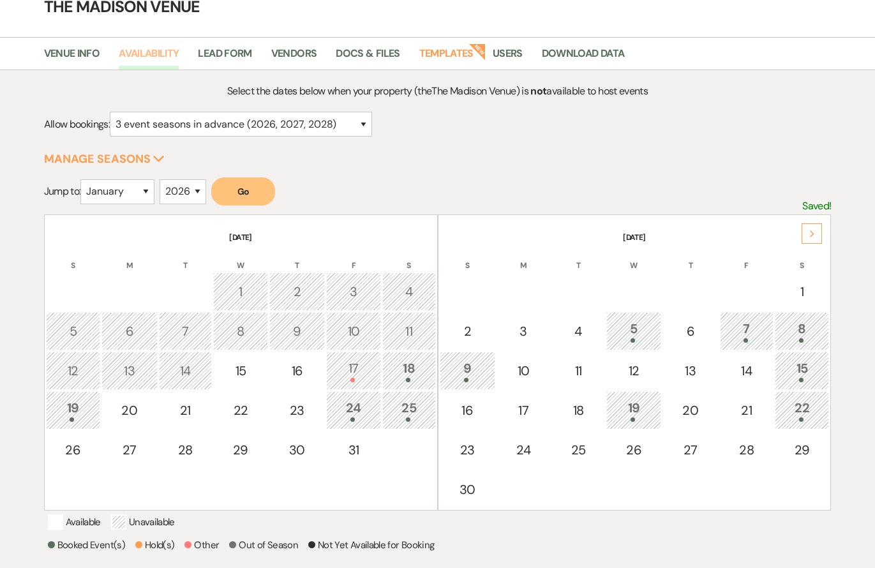
scroll to position [175, 0]
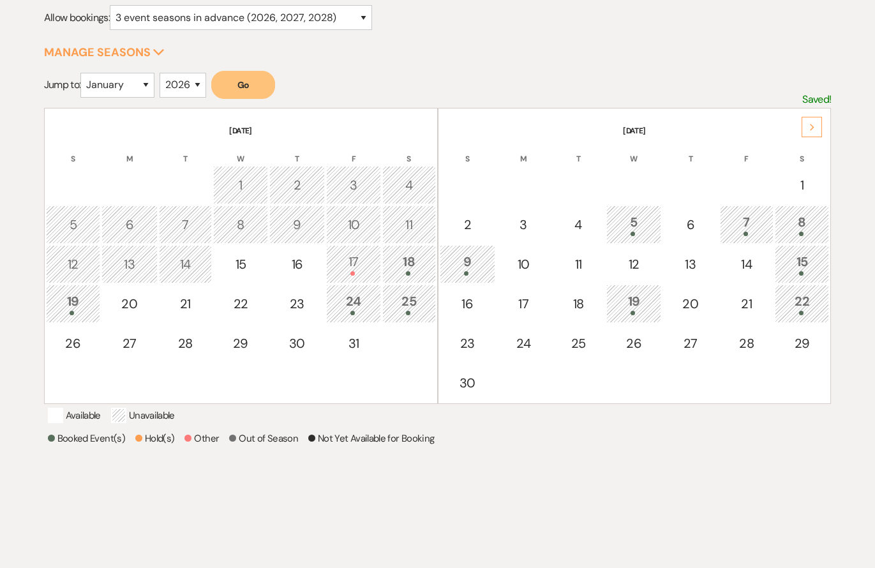
click at [92, 309] on div "19" at bounding box center [73, 304] width 41 height 24
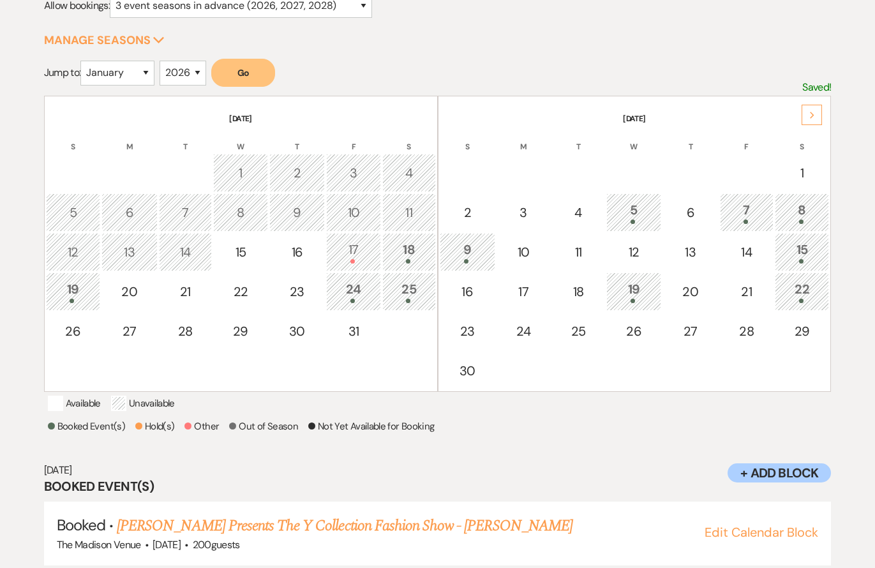
scroll to position [0, 0]
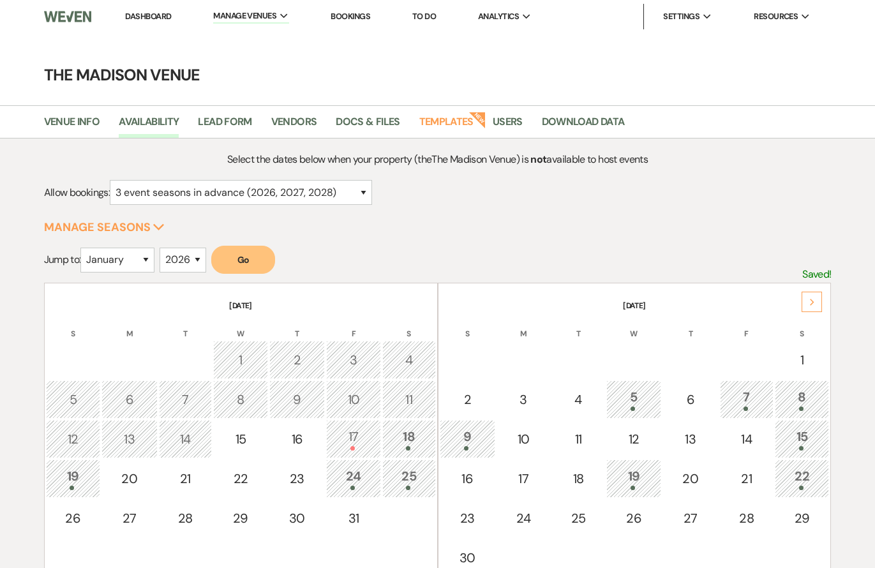
click at [150, 14] on link "Dashboard" at bounding box center [148, 16] width 46 height 11
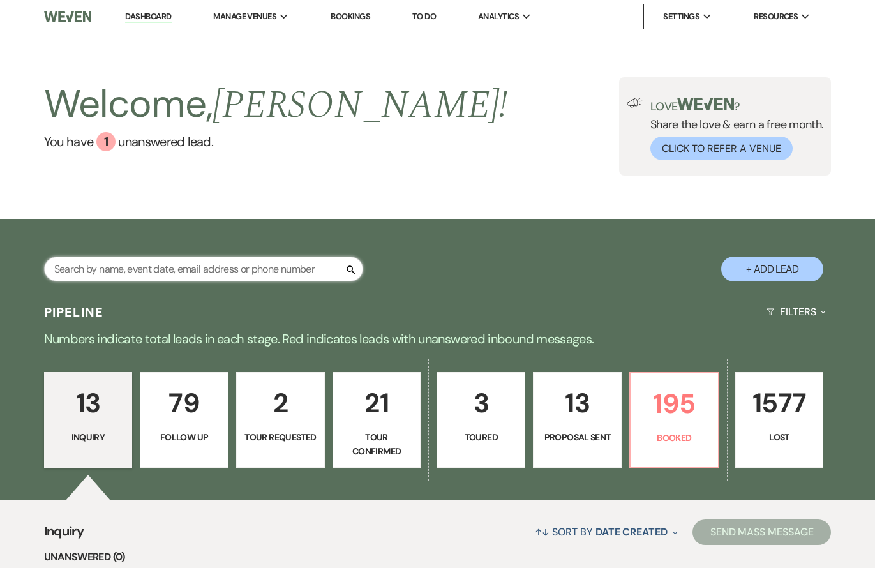
click at [195, 265] on input "text" at bounding box center [203, 269] width 319 height 25
type input "howard"
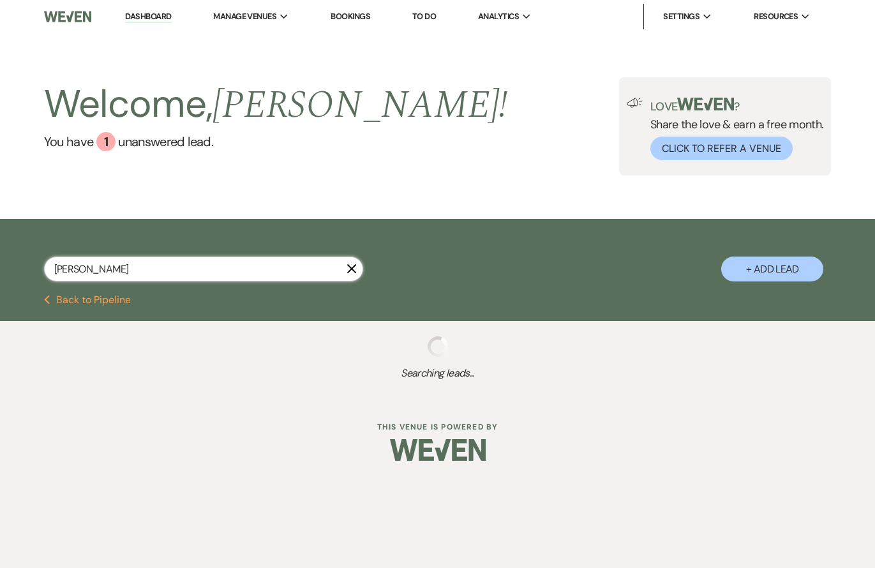
select select "8"
select select "3"
select select "8"
select select "5"
select select "8"
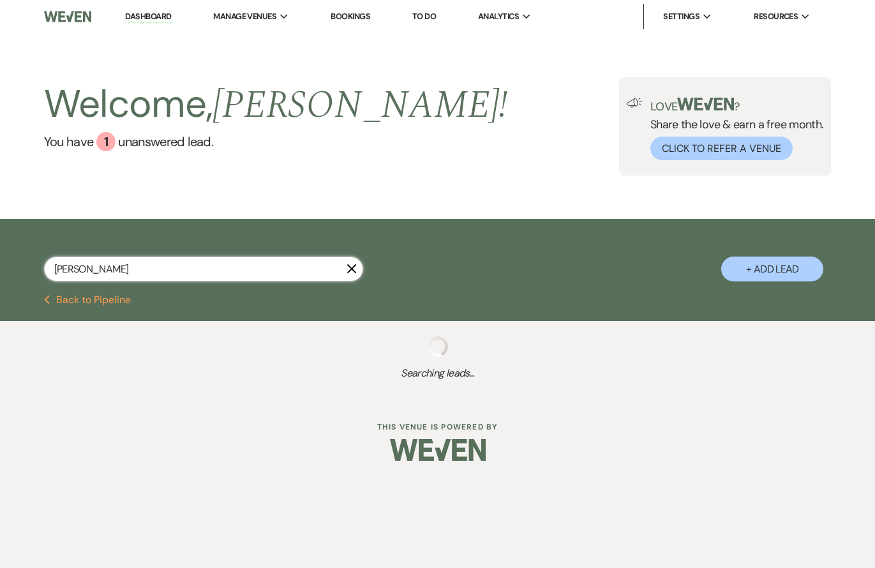
select select "5"
select select "8"
select select "5"
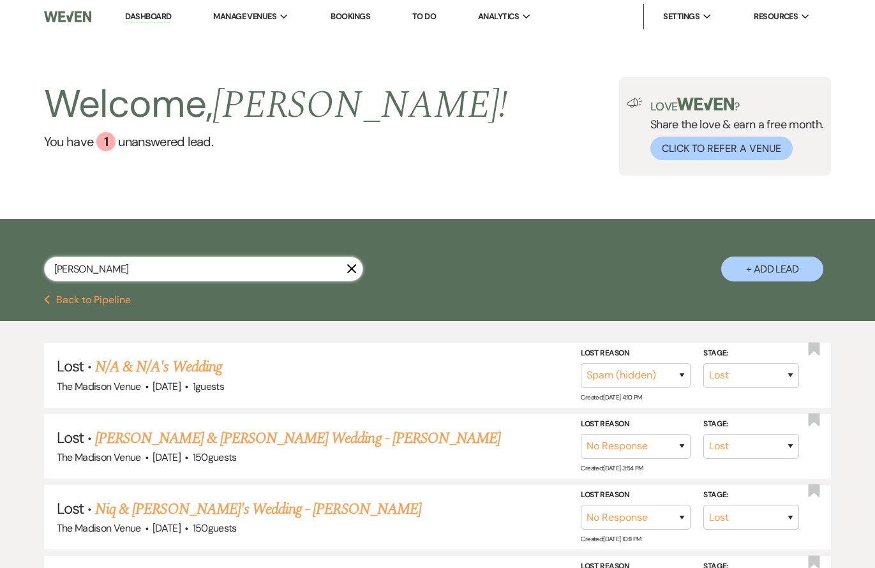
type input "howard washing"
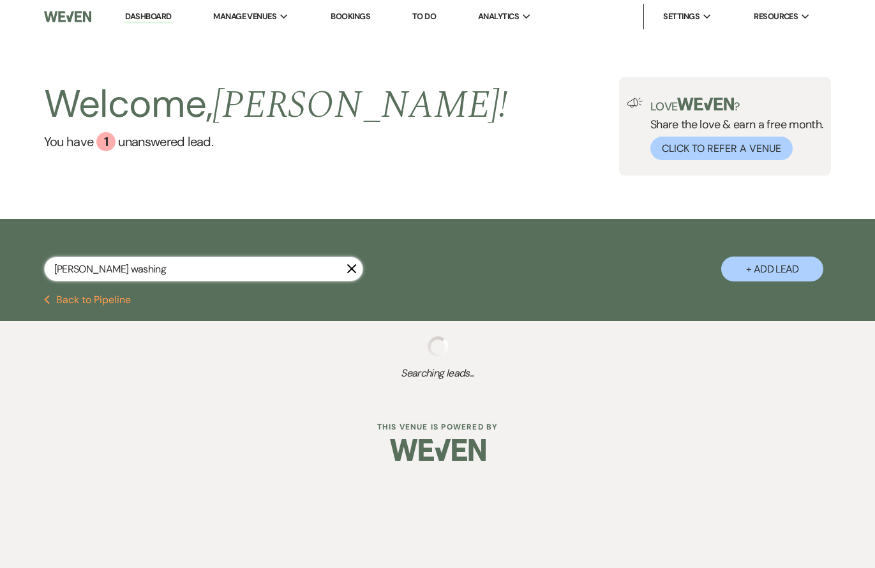
select select "8"
select select "3"
select select "8"
select select "5"
select select "8"
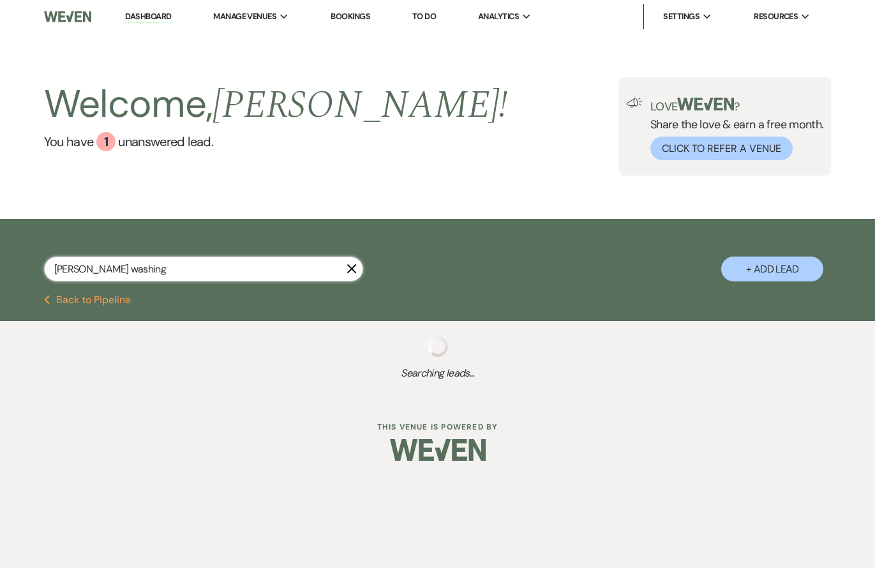
select select "5"
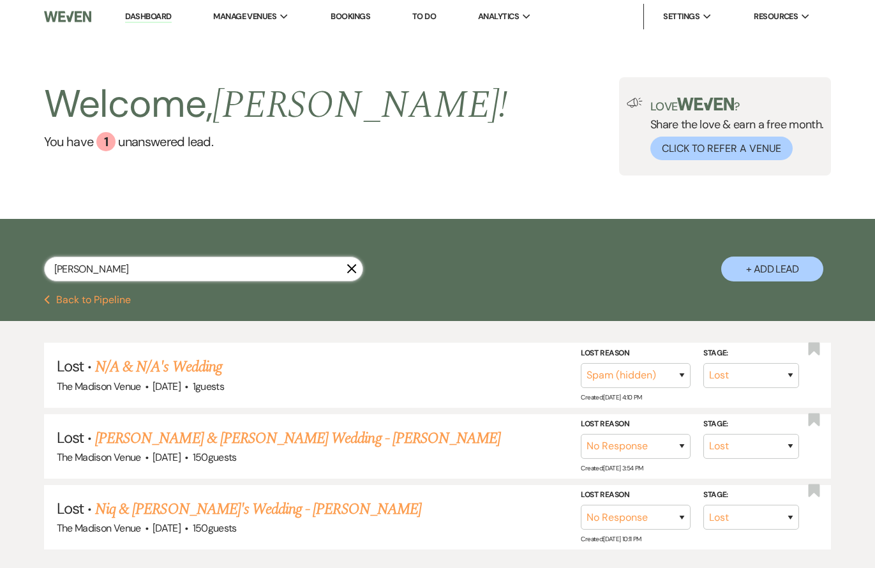
type input "howard washington"
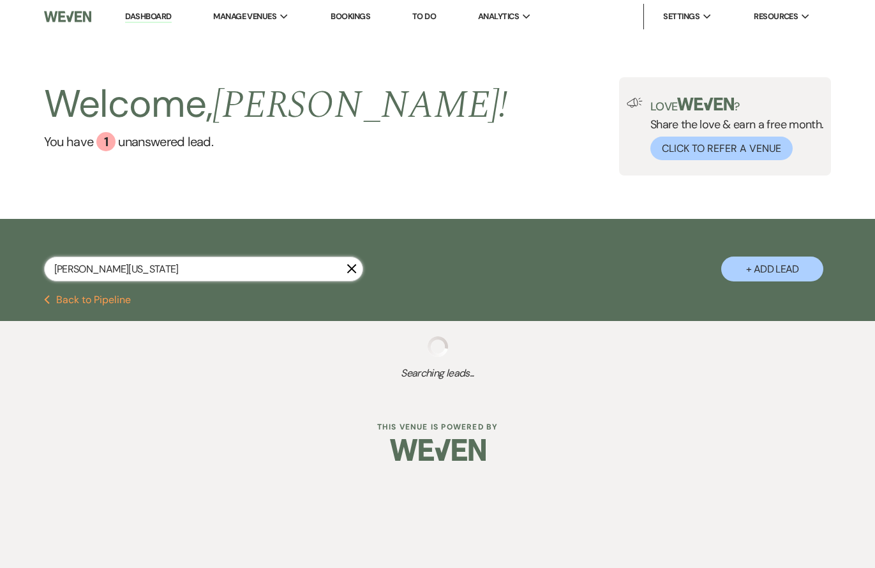
select select "8"
select select "3"
select select "8"
select select "5"
select select "8"
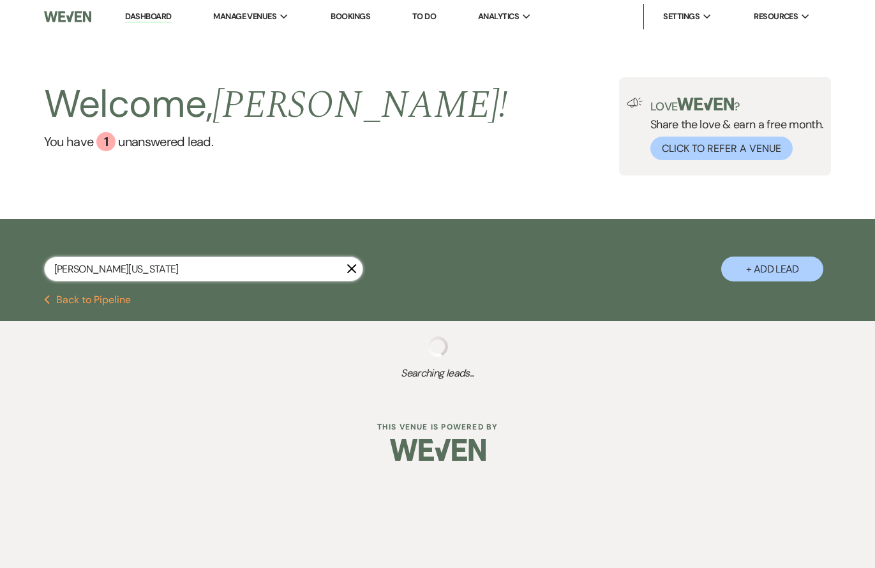
select select "5"
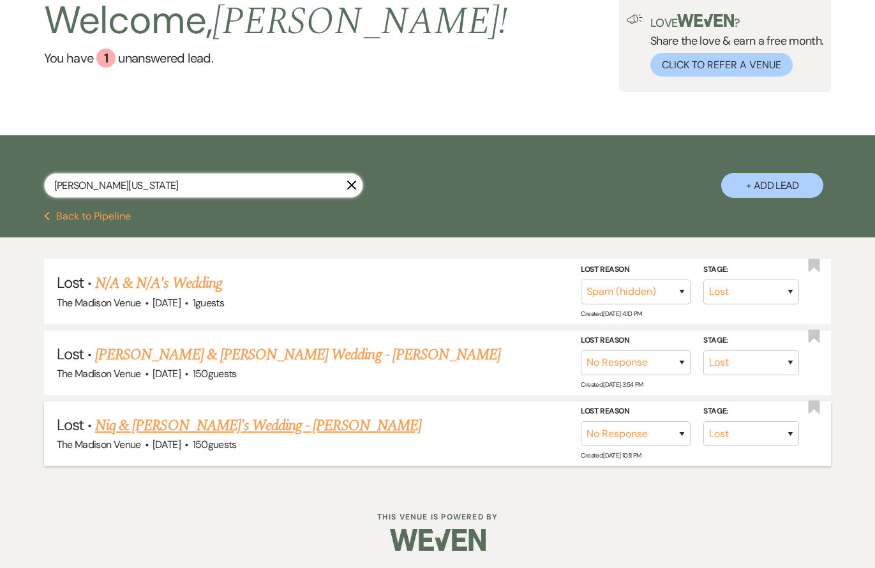
scroll to position [86, 0]
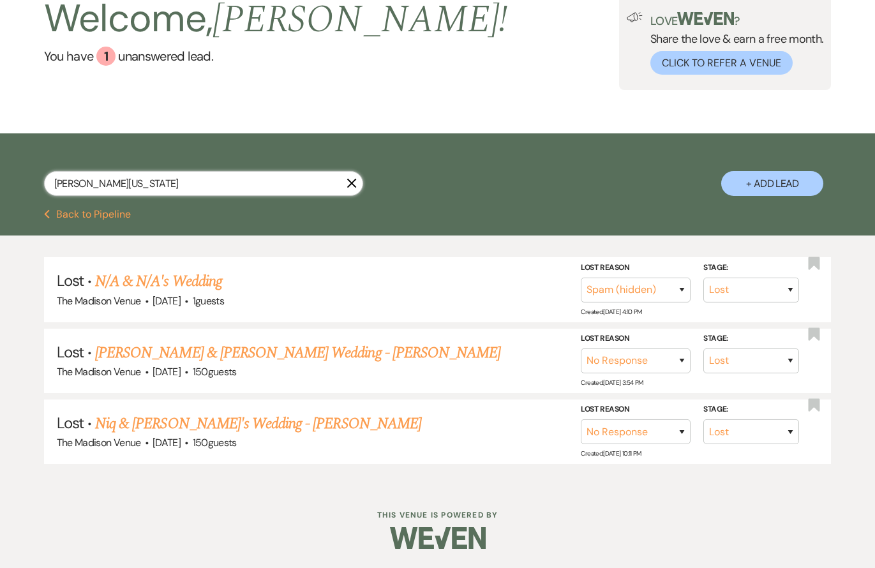
click at [170, 183] on input "howard washington" at bounding box center [203, 183] width 319 height 25
click at [174, 183] on input "howard washington" at bounding box center [203, 183] width 319 height 25
click at [175, 183] on input "howard washington" at bounding box center [203, 183] width 319 height 25
type input "level up"
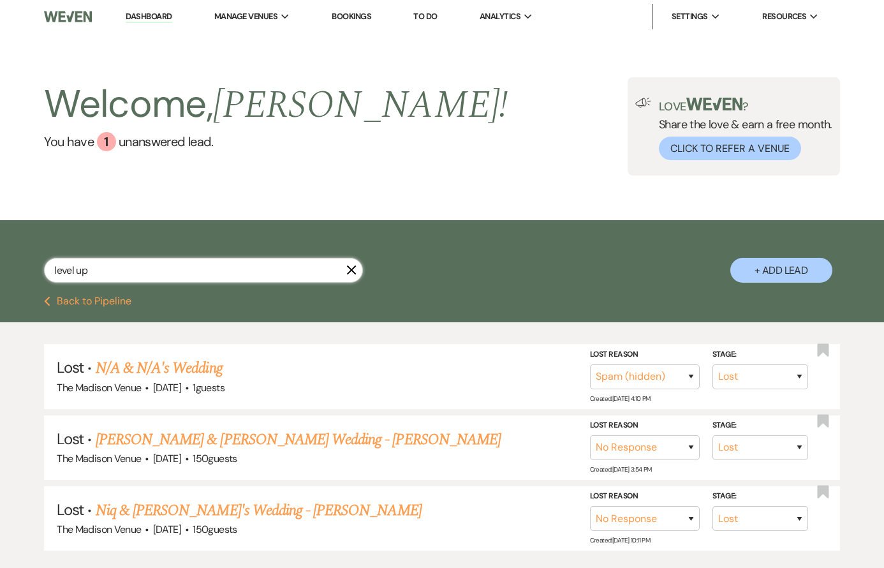
select select "9"
select select "8"
select select "5"
select select "8"
select select "5"
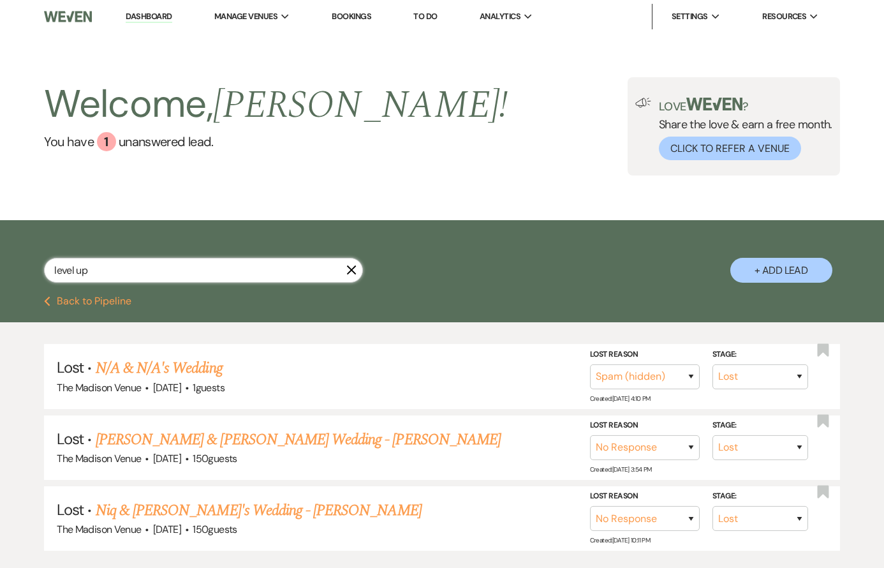
select select "8"
select select "5"
select select "8"
select select "5"
select select "8"
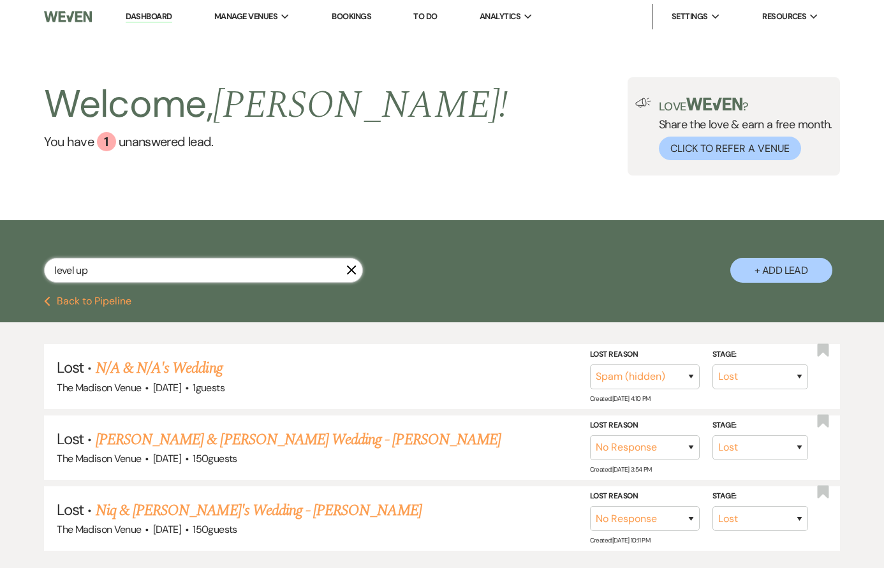
select select "5"
select select "8"
select select "7"
select select "8"
select select "5"
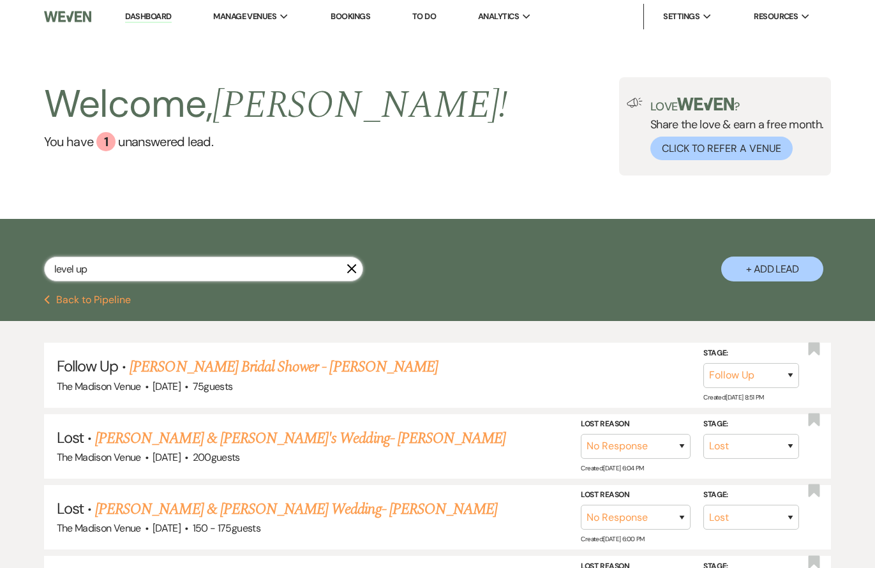
click at [190, 267] on input "level up" at bounding box center [203, 269] width 319 height 25
type input "howard washing"
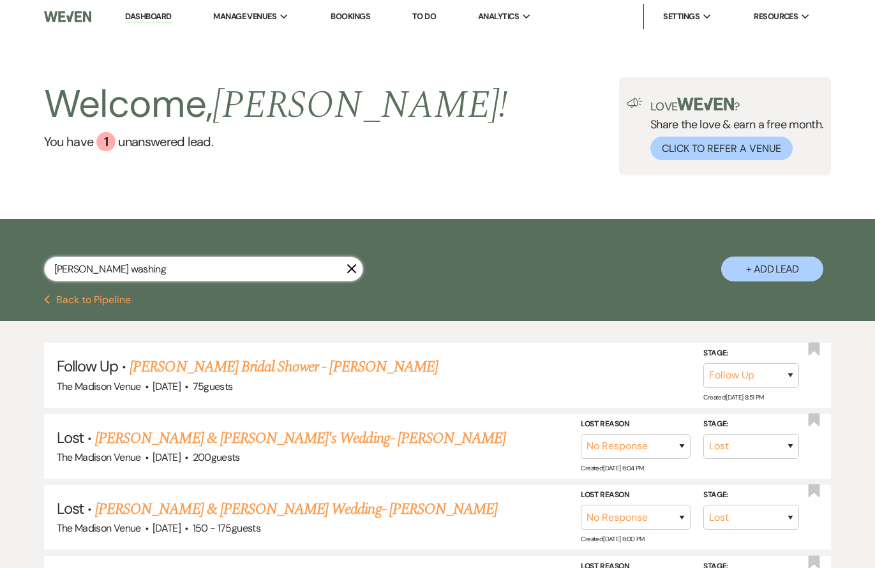
select select "8"
select select "3"
select select "8"
select select "5"
select select "8"
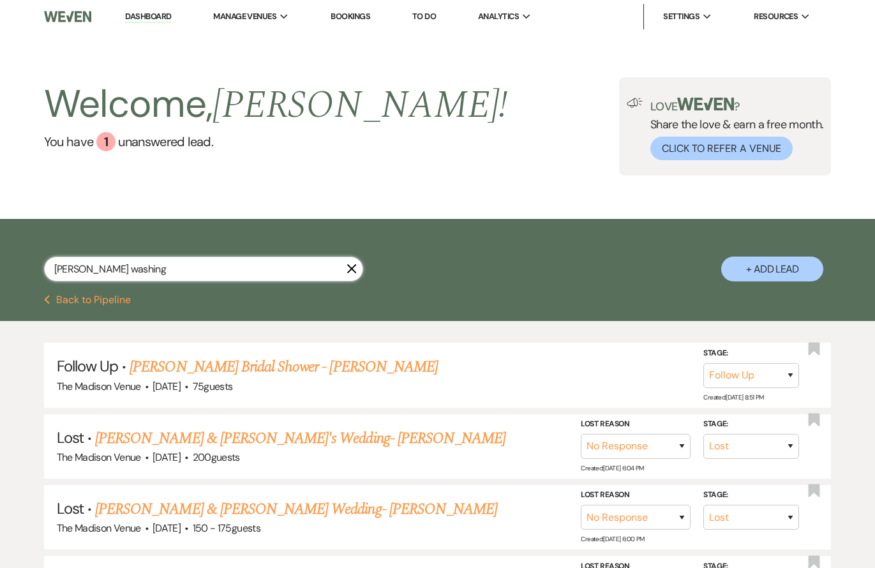
select select "5"
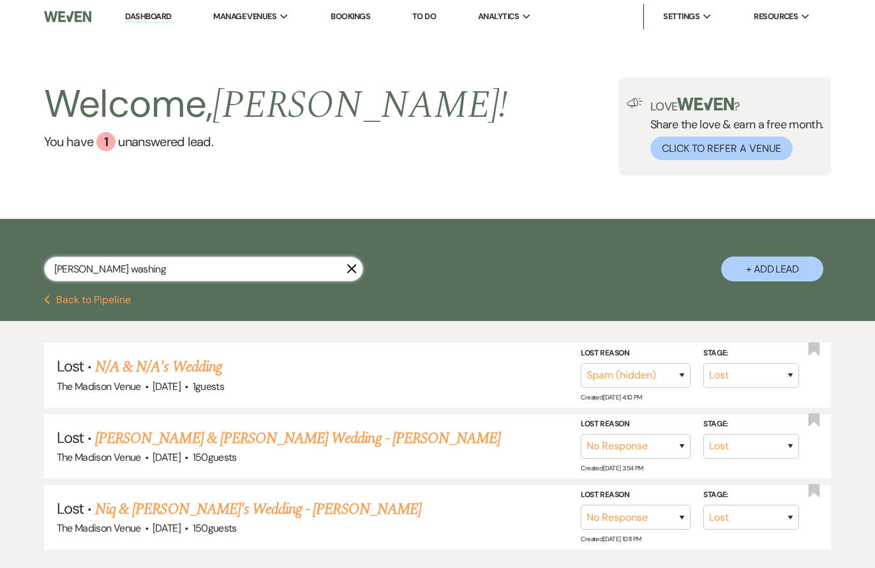
type input "howard washing"
